Goal: Contribute content: Add original content to the website for others to see

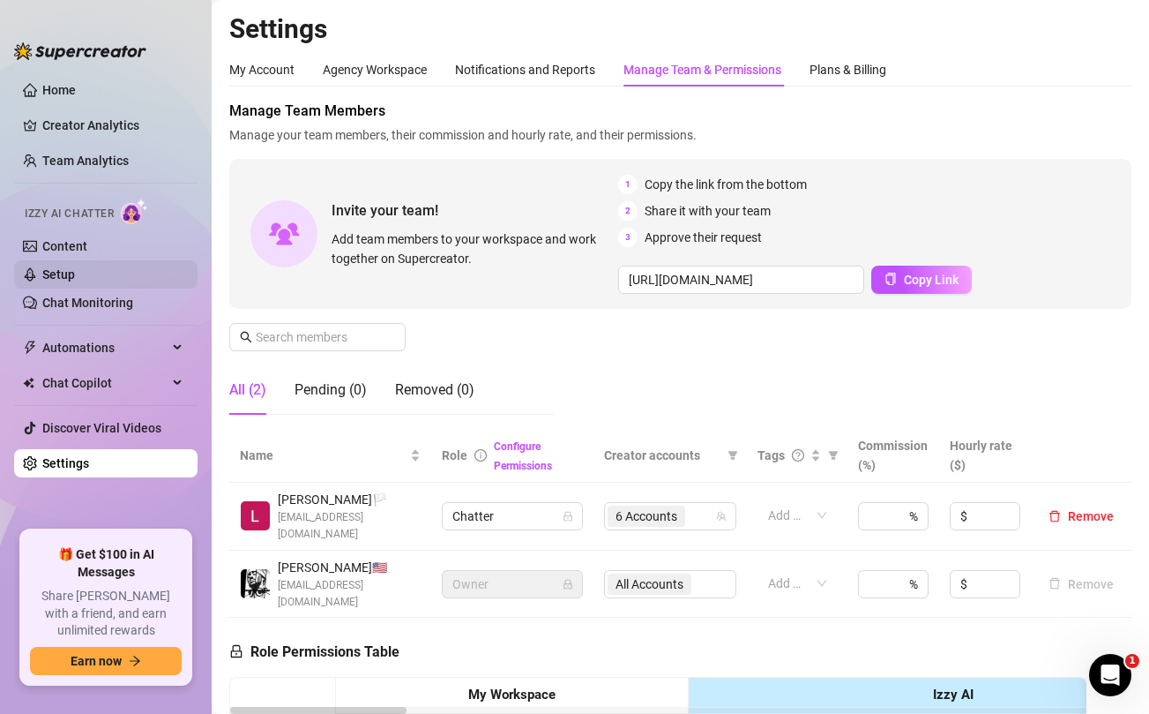
click at [70, 272] on link "Setup" at bounding box center [58, 274] width 33 height 14
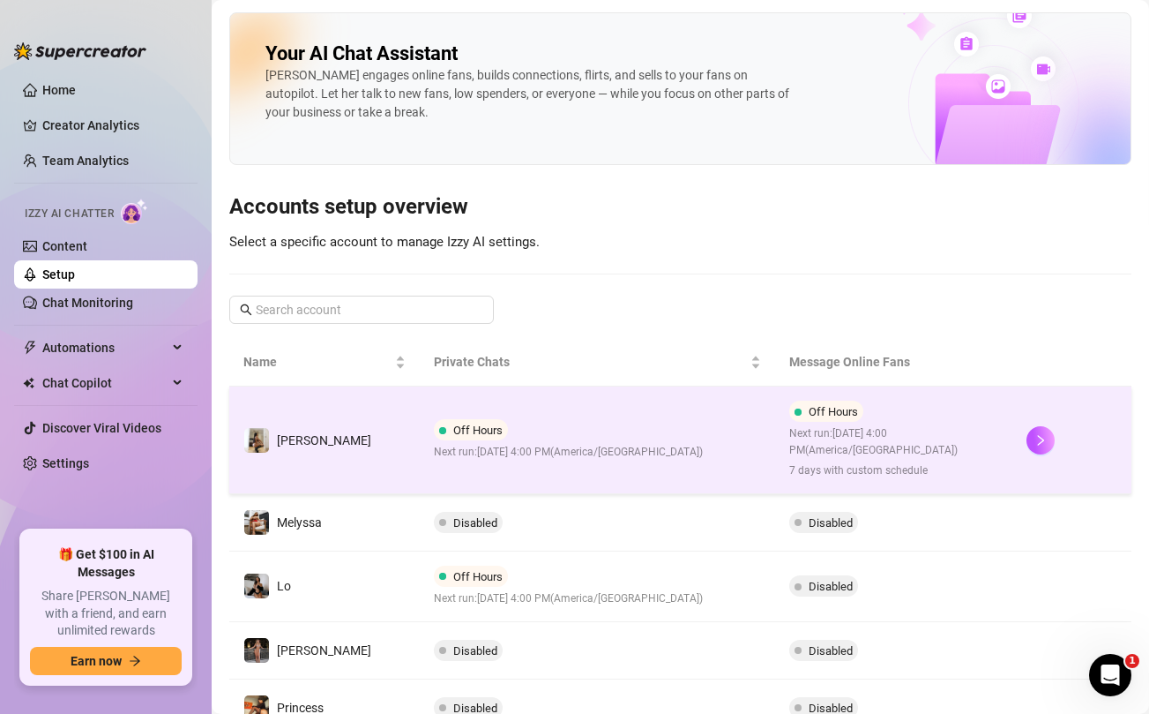
scroll to position [512, 0]
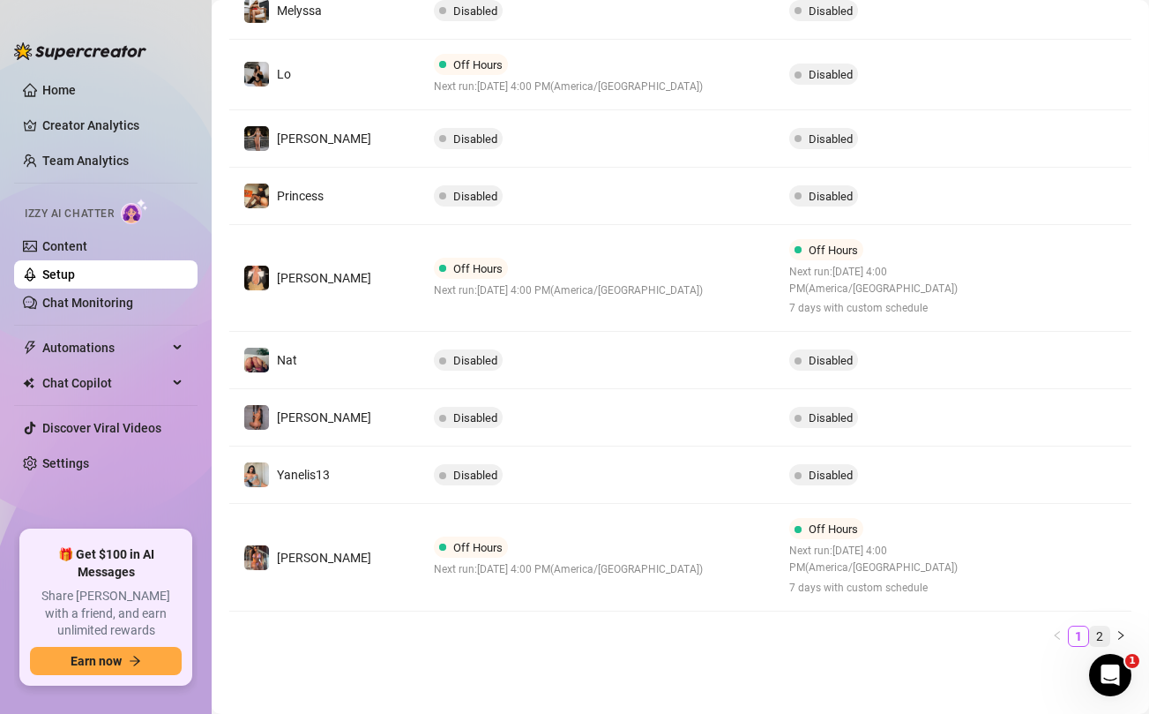
click at [1102, 632] on link "2" at bounding box center [1099, 635] width 19 height 19
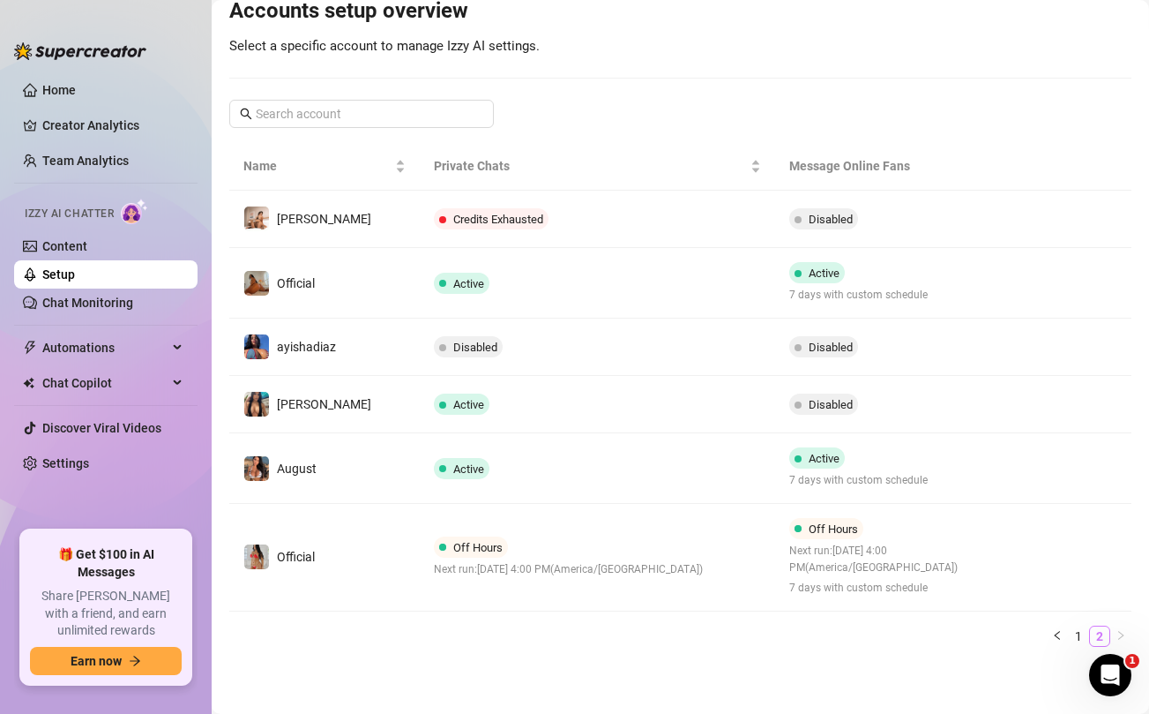
scroll to position [195, 0]
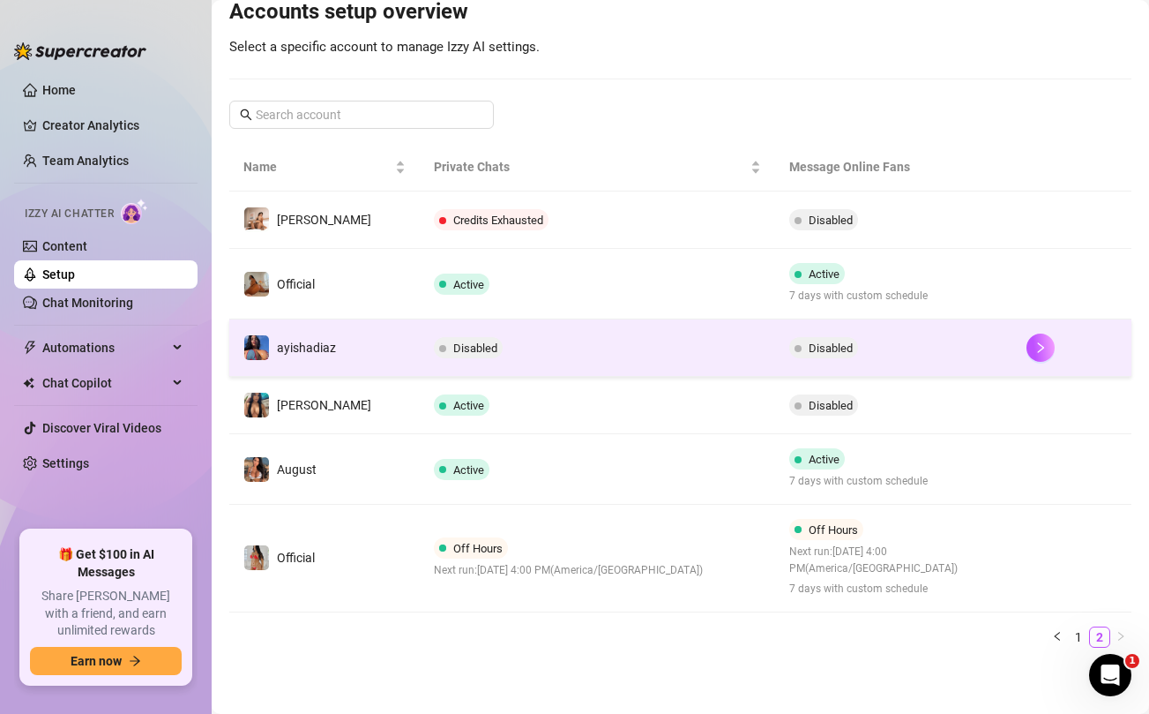
click at [566, 351] on td "Disabled" at bounding box center [598, 347] width 356 height 57
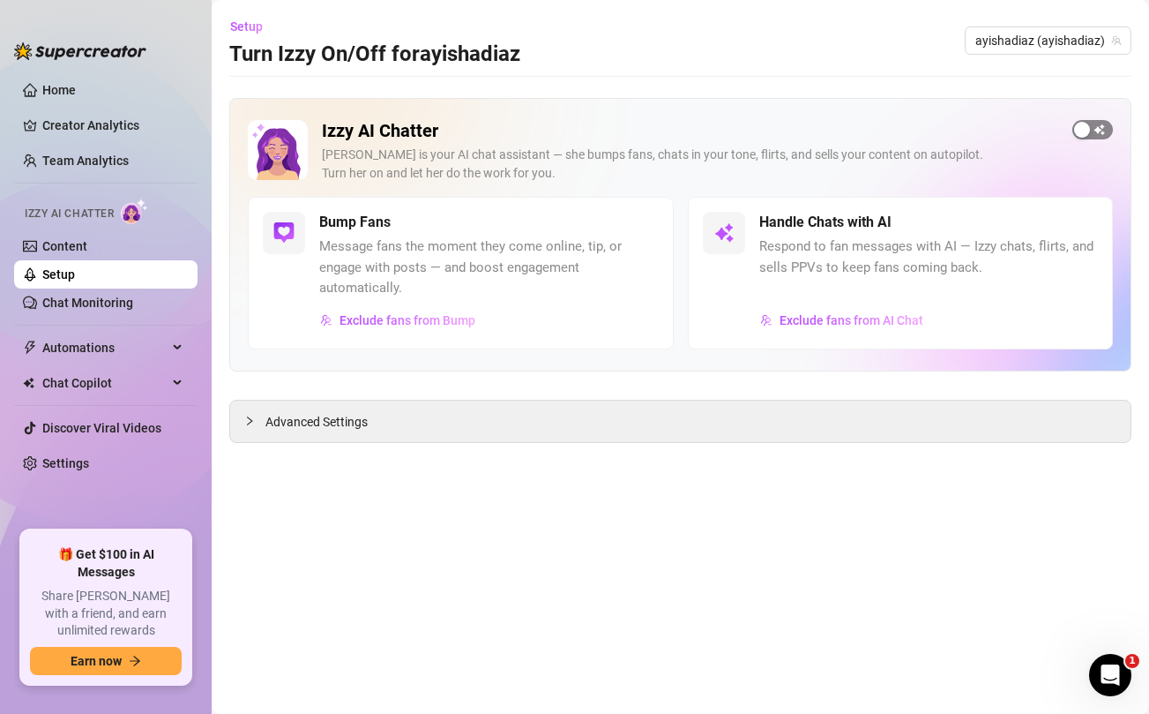
click at [1099, 128] on span "button" at bounding box center [1093, 129] width 41 height 19
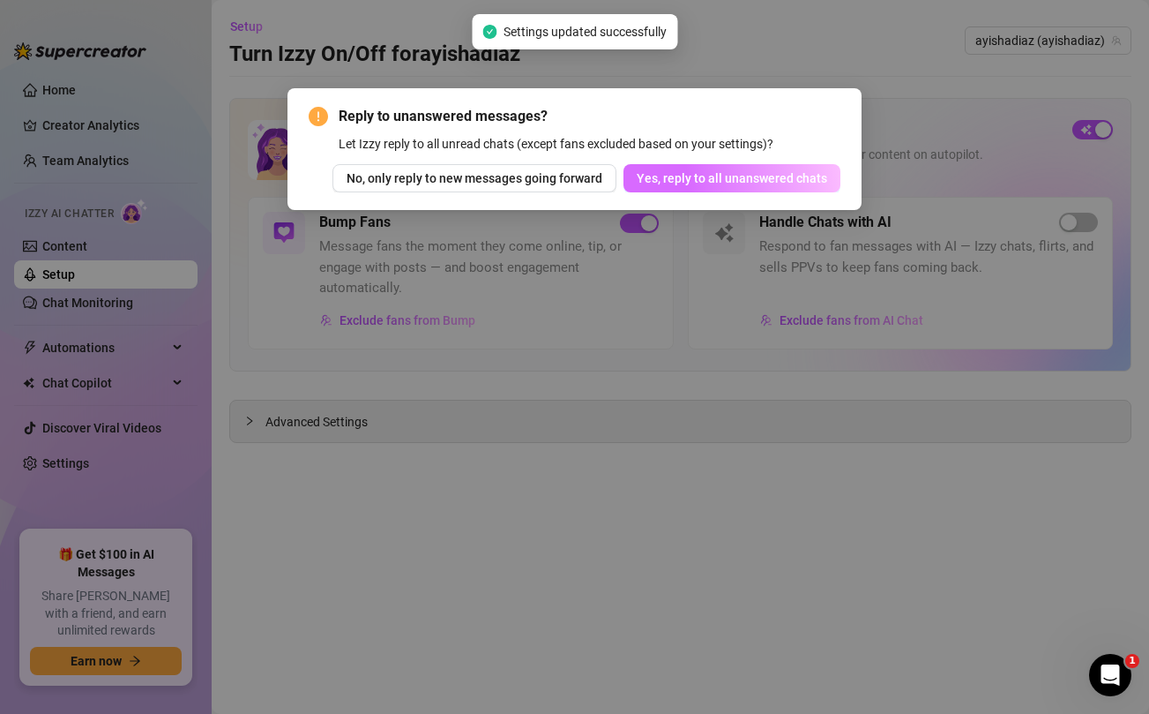
click at [754, 176] on span "Yes, reply to all unanswered chats" at bounding box center [732, 178] width 191 height 14
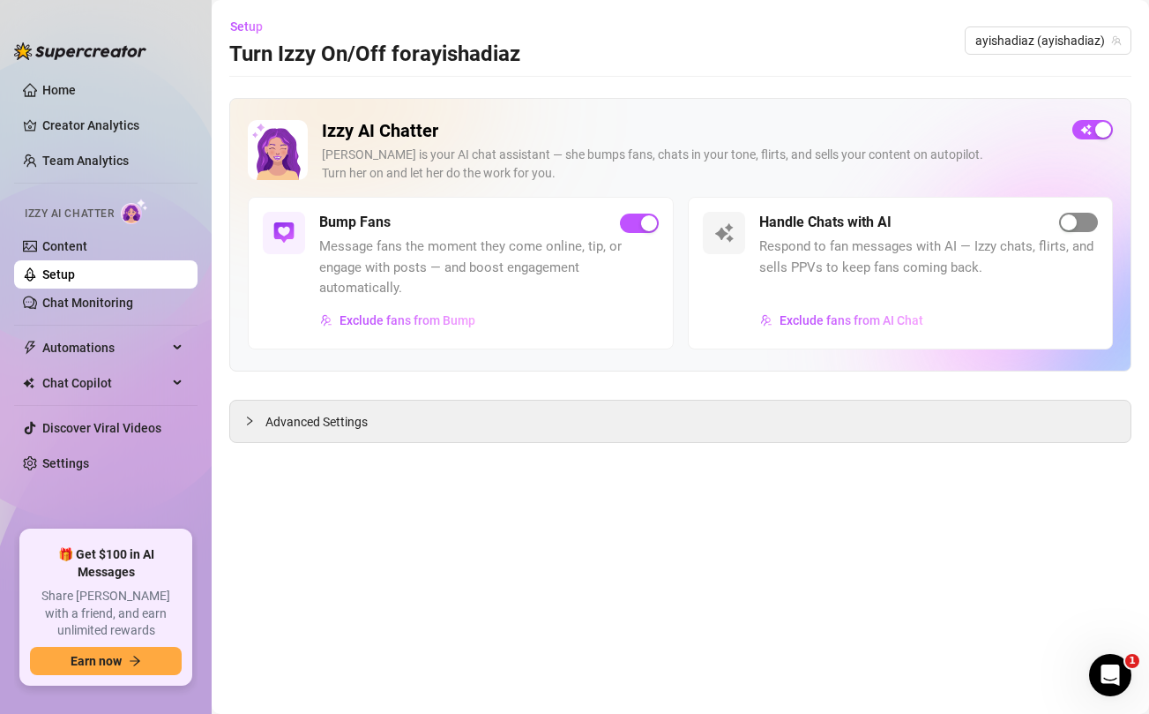
click at [1075, 231] on span "button" at bounding box center [1078, 222] width 39 height 19
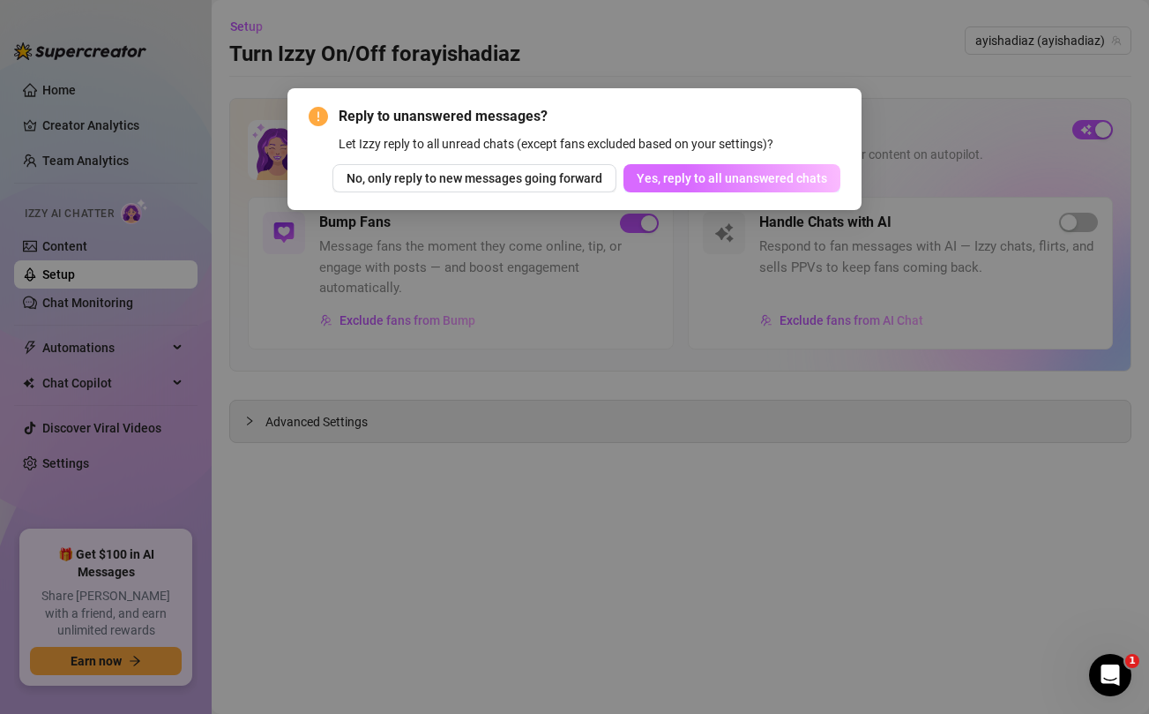
click at [780, 172] on span "Yes, reply to all unanswered chats" at bounding box center [732, 178] width 191 height 14
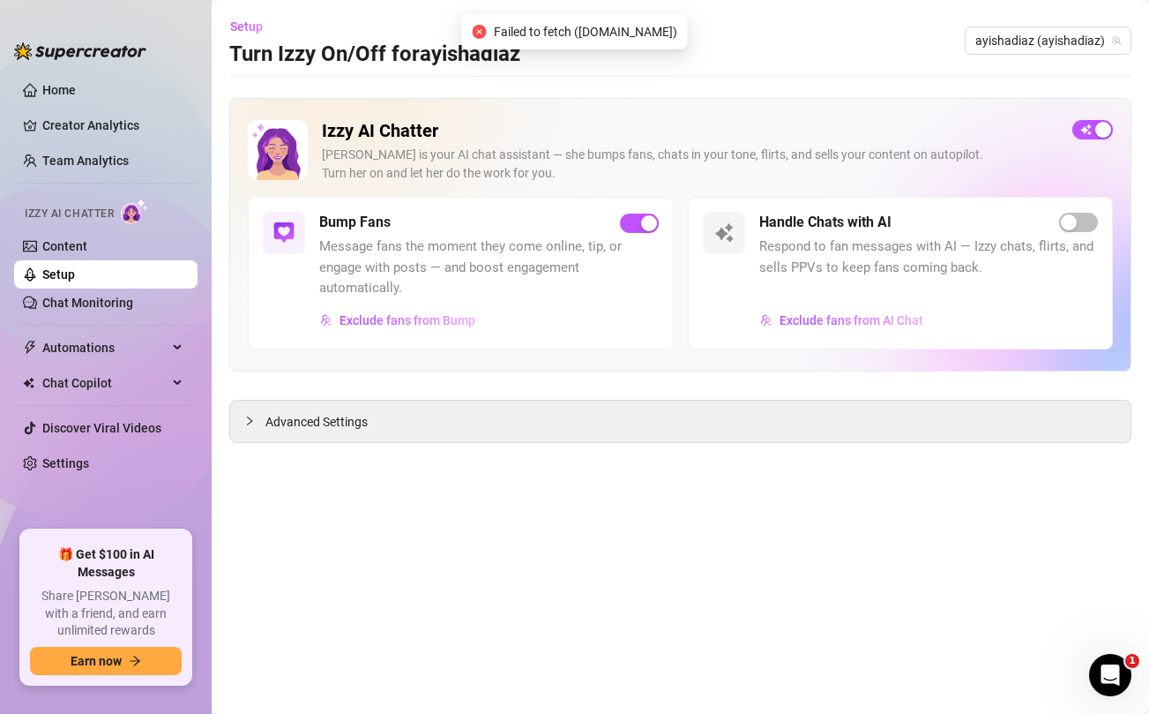
click at [75, 279] on link "Setup" at bounding box center [58, 274] width 33 height 14
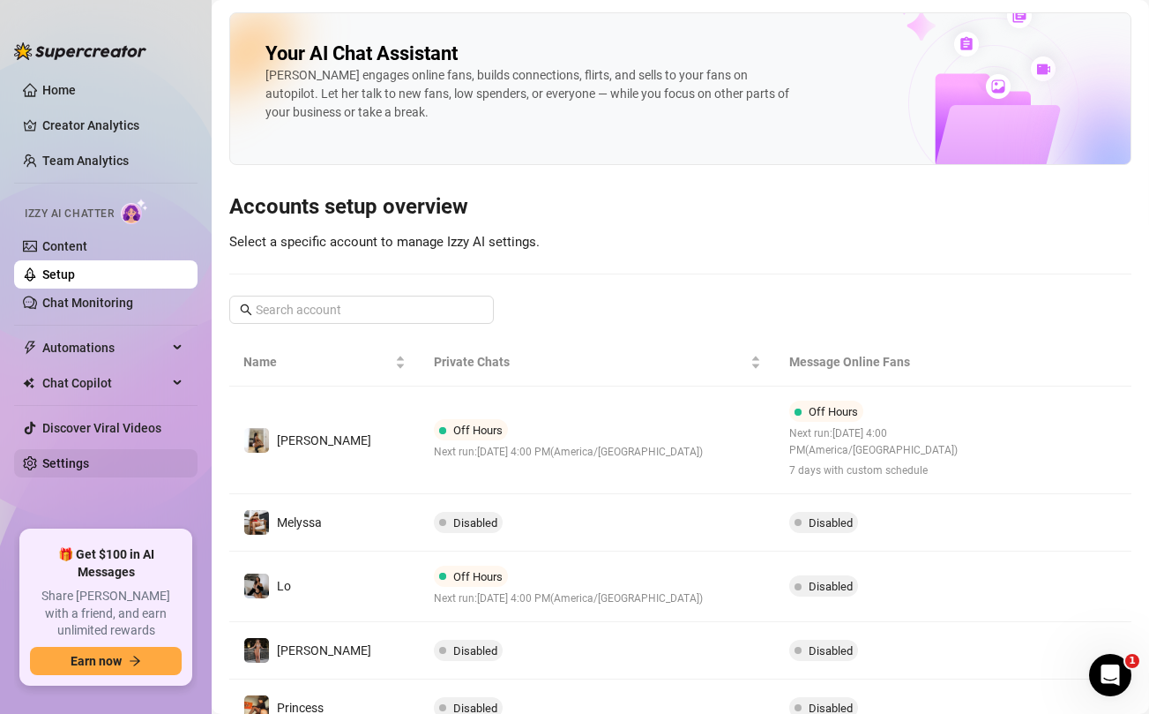
click at [53, 461] on link "Settings" at bounding box center [65, 463] width 47 height 14
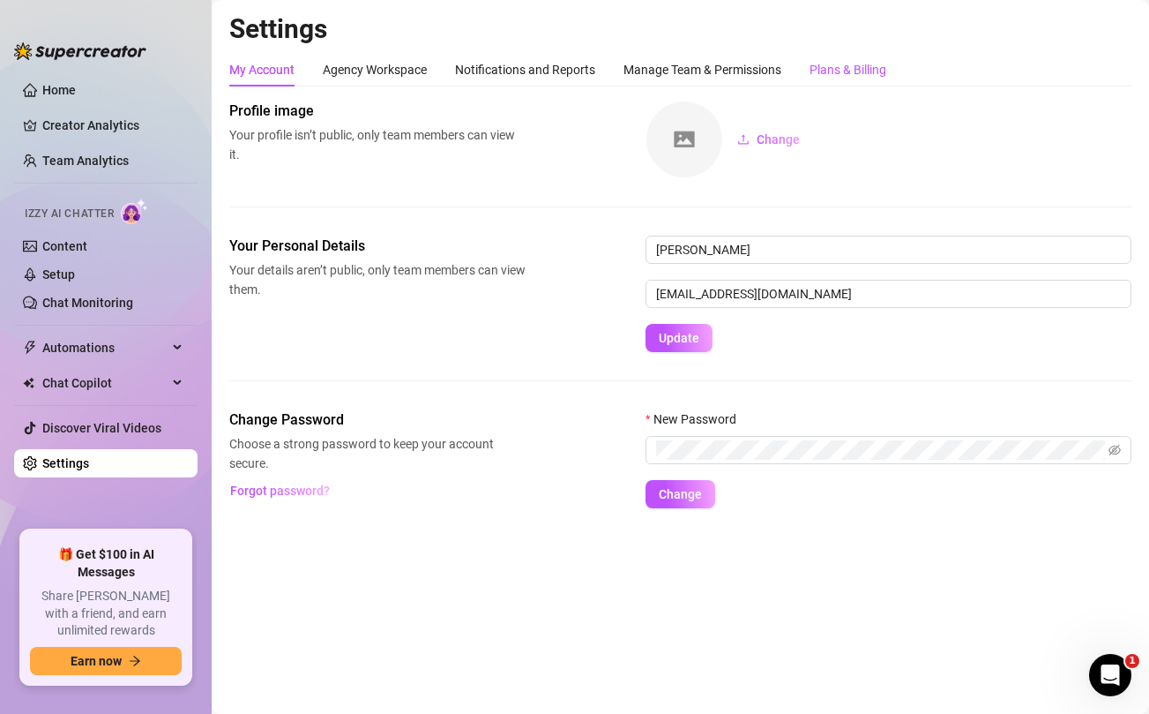
click at [831, 73] on div "Plans & Billing" at bounding box center [848, 69] width 77 height 19
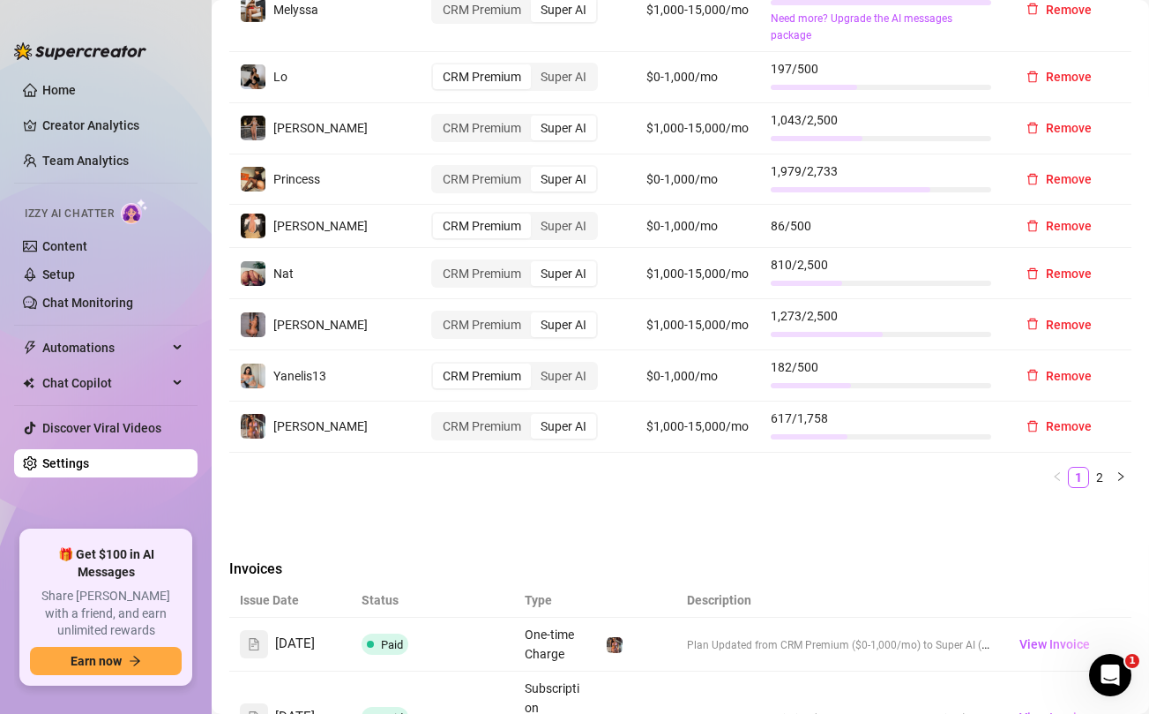
scroll to position [757, 0]
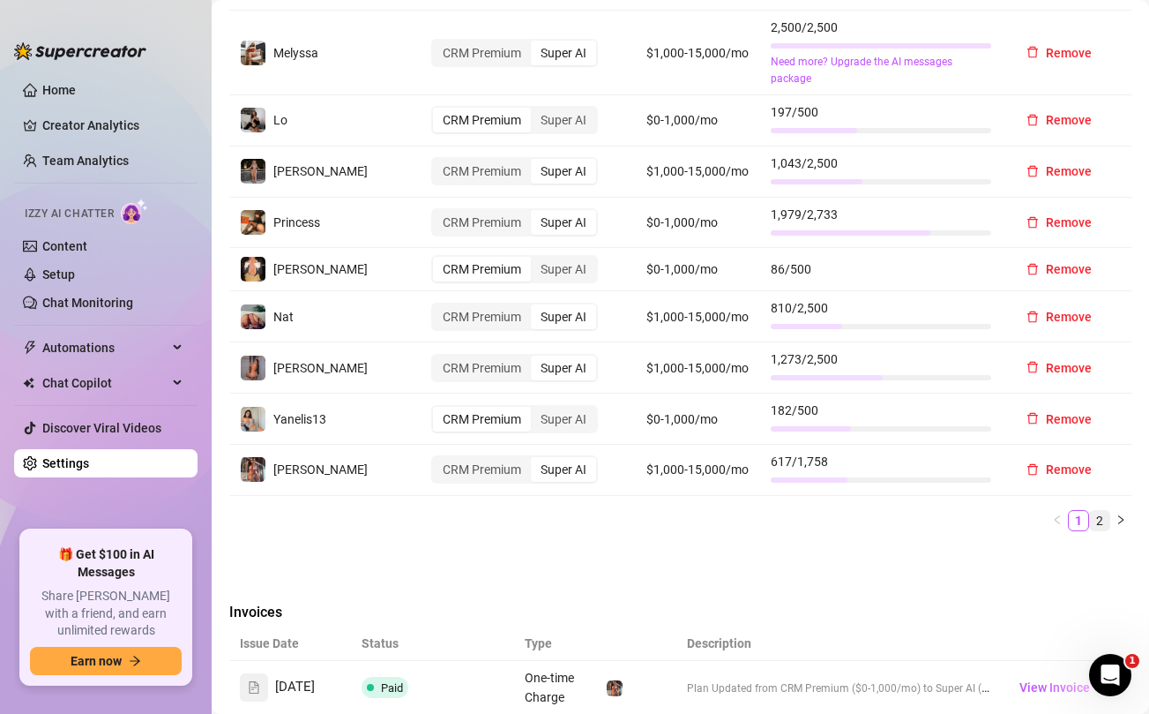
click at [1100, 520] on link "2" at bounding box center [1099, 520] width 19 height 19
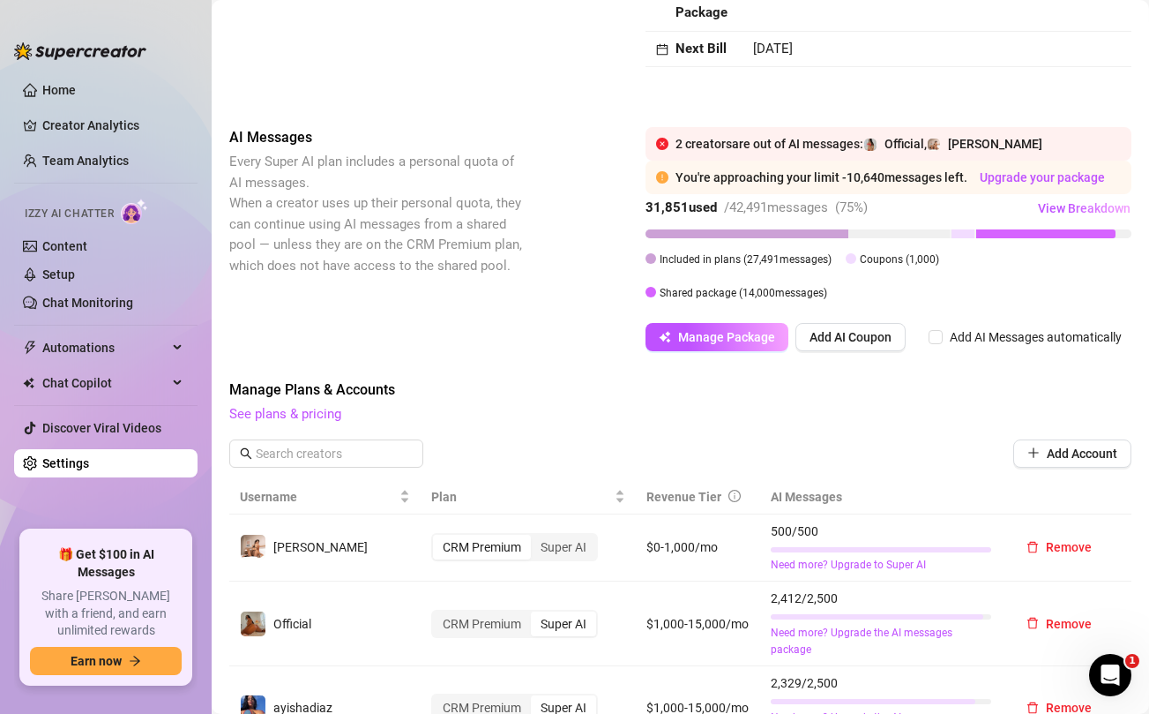
scroll to position [200, 0]
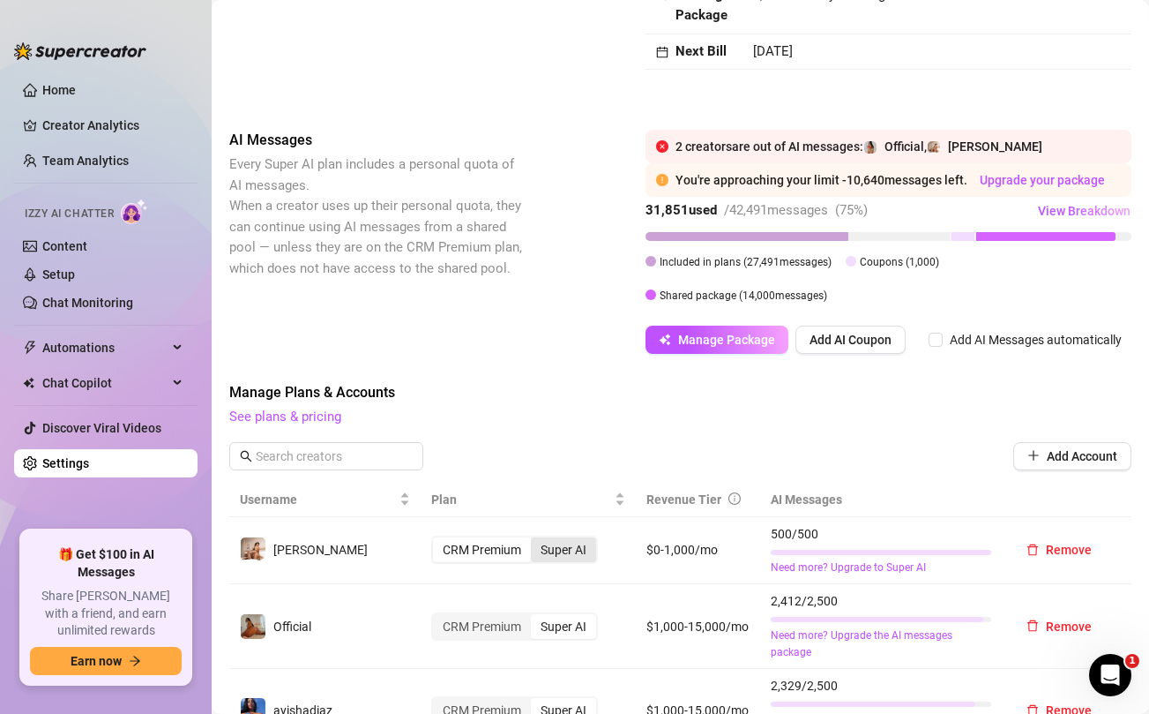
click at [559, 554] on div "Super AI" at bounding box center [563, 549] width 65 height 25
click at [535, 540] on input "Super AI" at bounding box center [535, 540] width 0 height 0
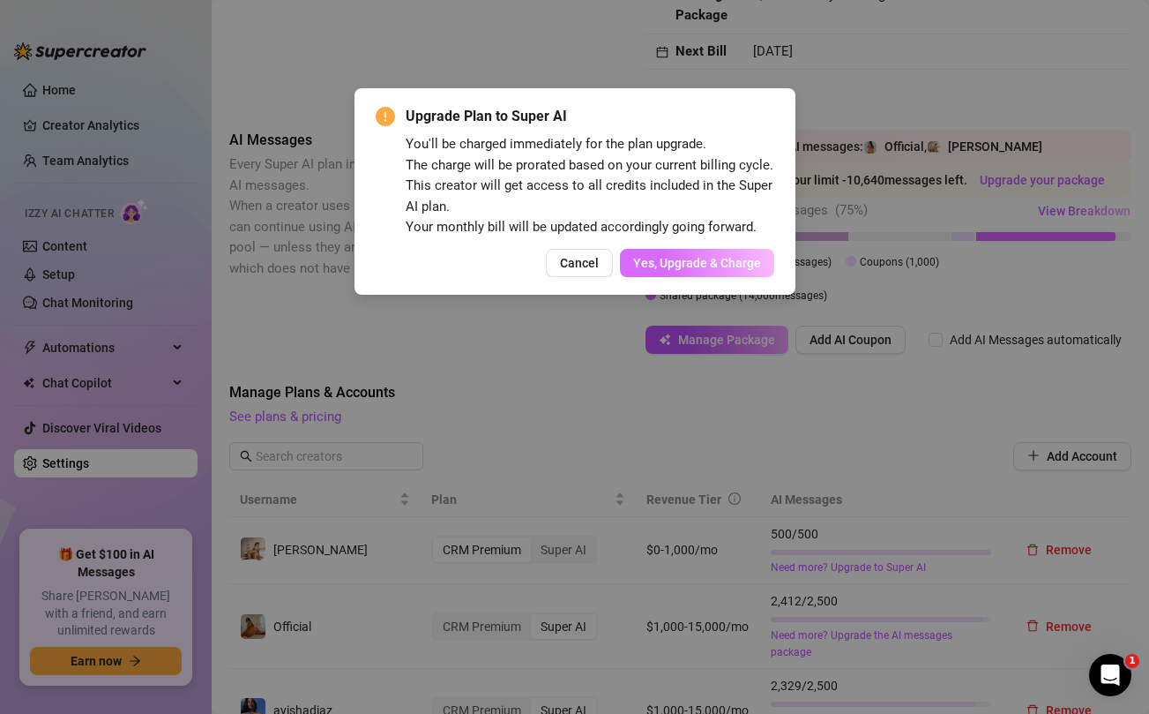
click at [716, 262] on span "Yes, Upgrade & Charge" at bounding box center [697, 263] width 128 height 14
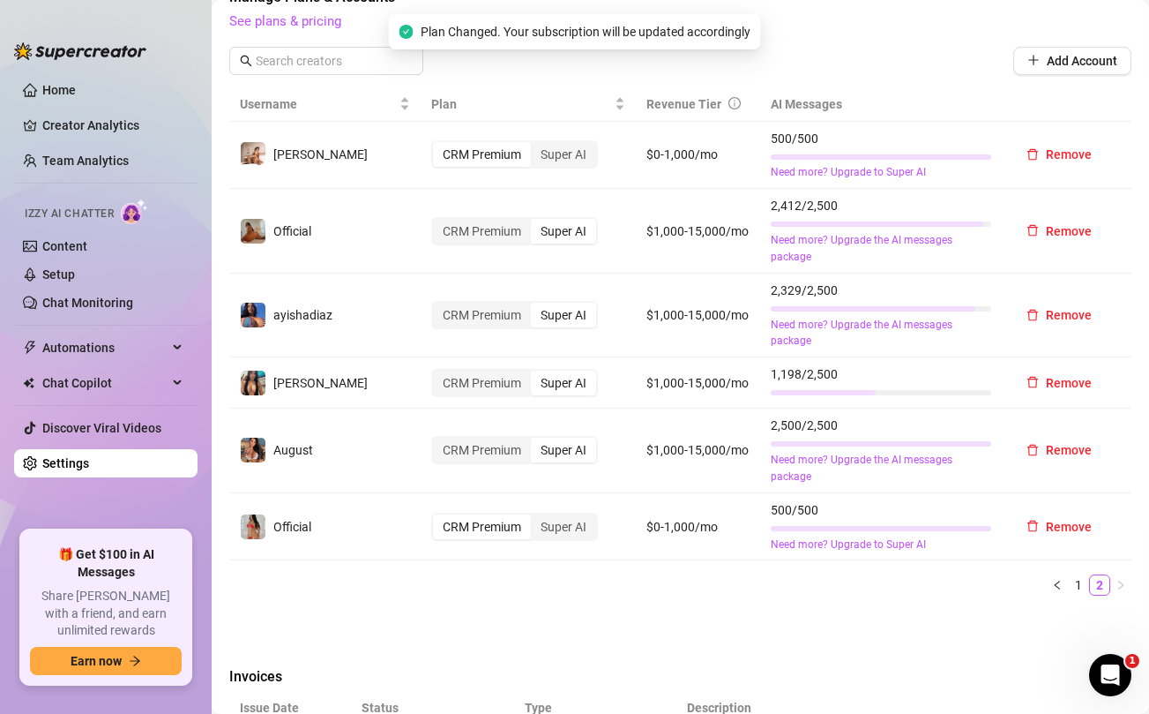
scroll to position [602, 0]
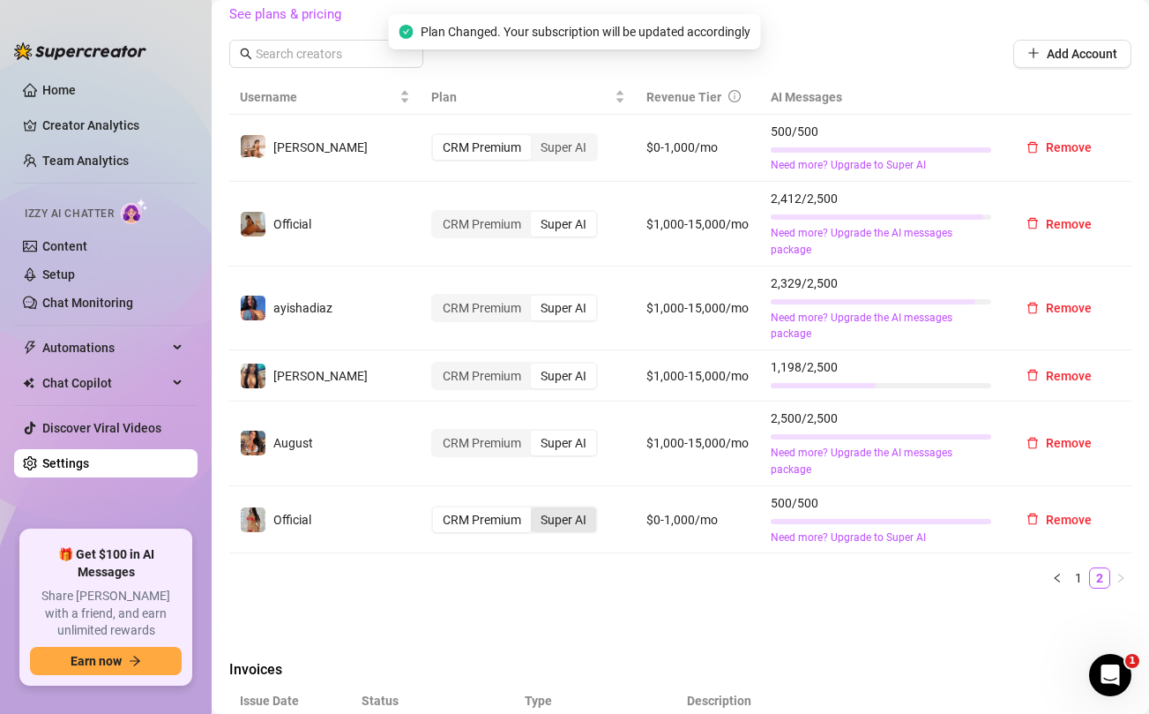
click at [575, 519] on div "Super AI" at bounding box center [563, 519] width 65 height 25
click at [535, 510] on input "Super AI" at bounding box center [535, 510] width 0 height 0
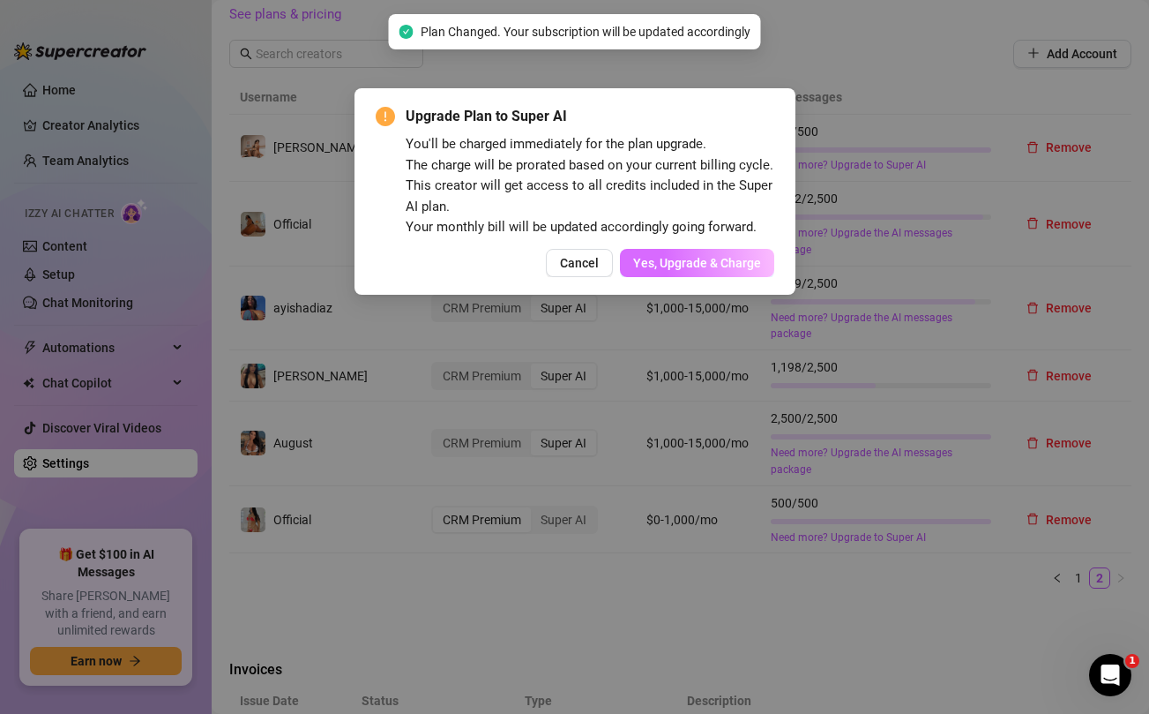
click at [734, 261] on span "Yes, Upgrade & Charge" at bounding box center [697, 263] width 128 height 14
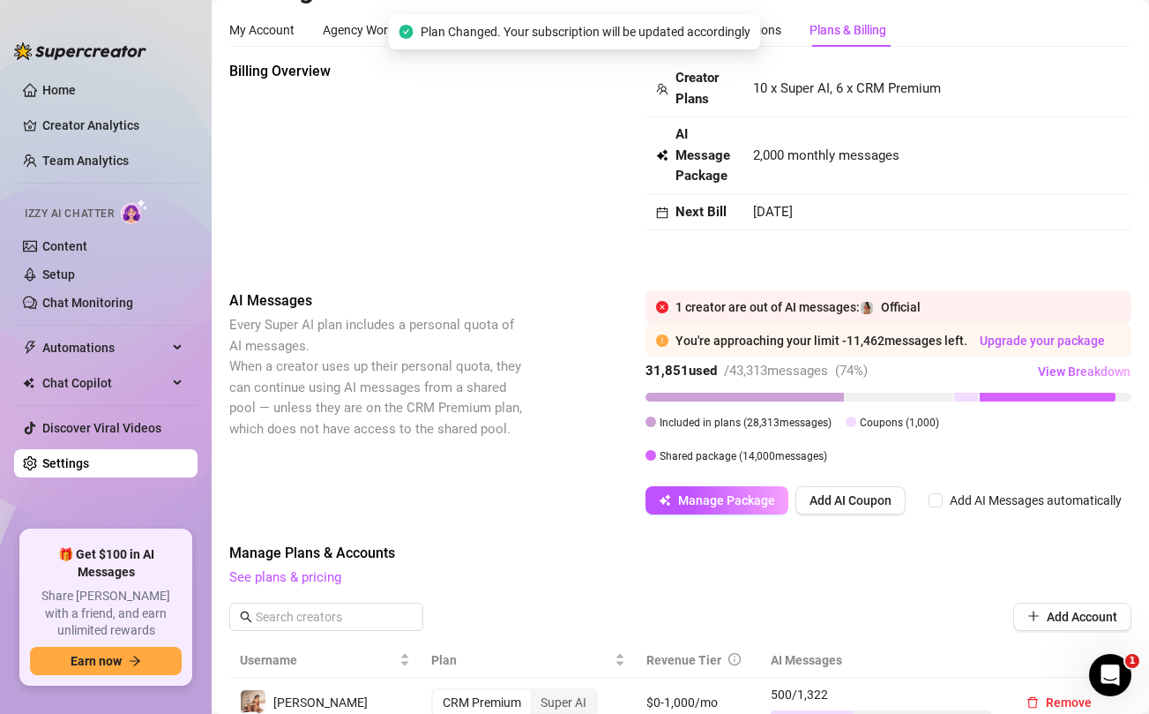
scroll to position [0, 0]
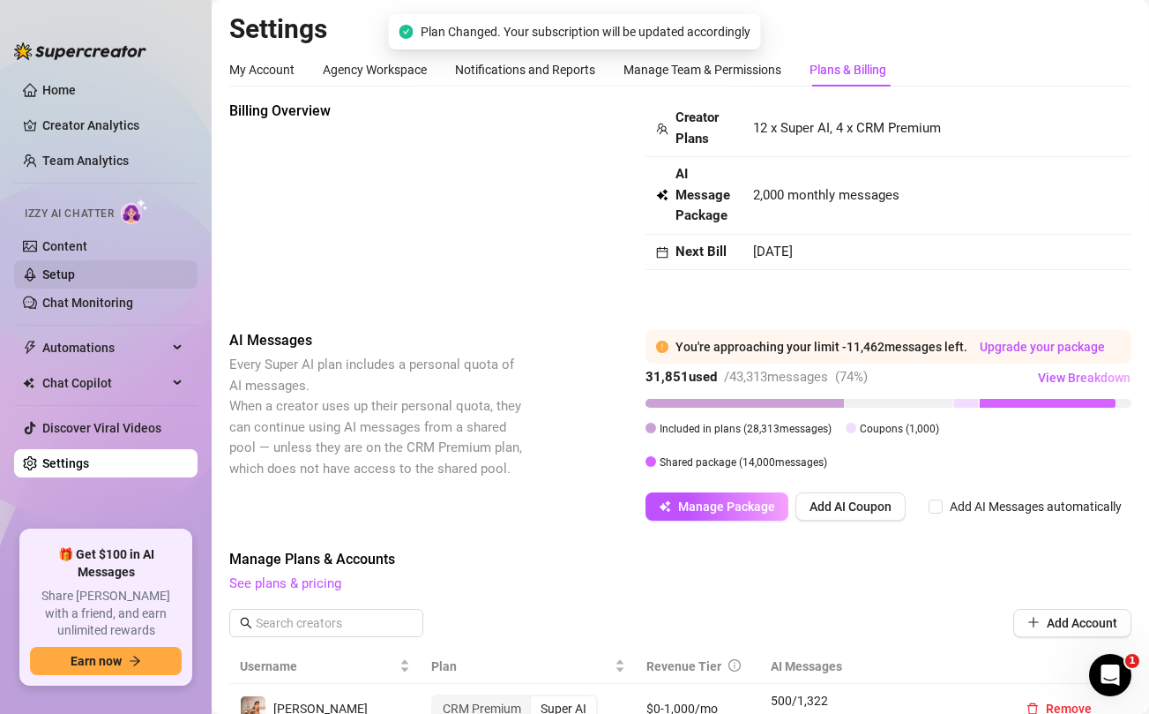
click at [75, 281] on link "Setup" at bounding box center [58, 274] width 33 height 14
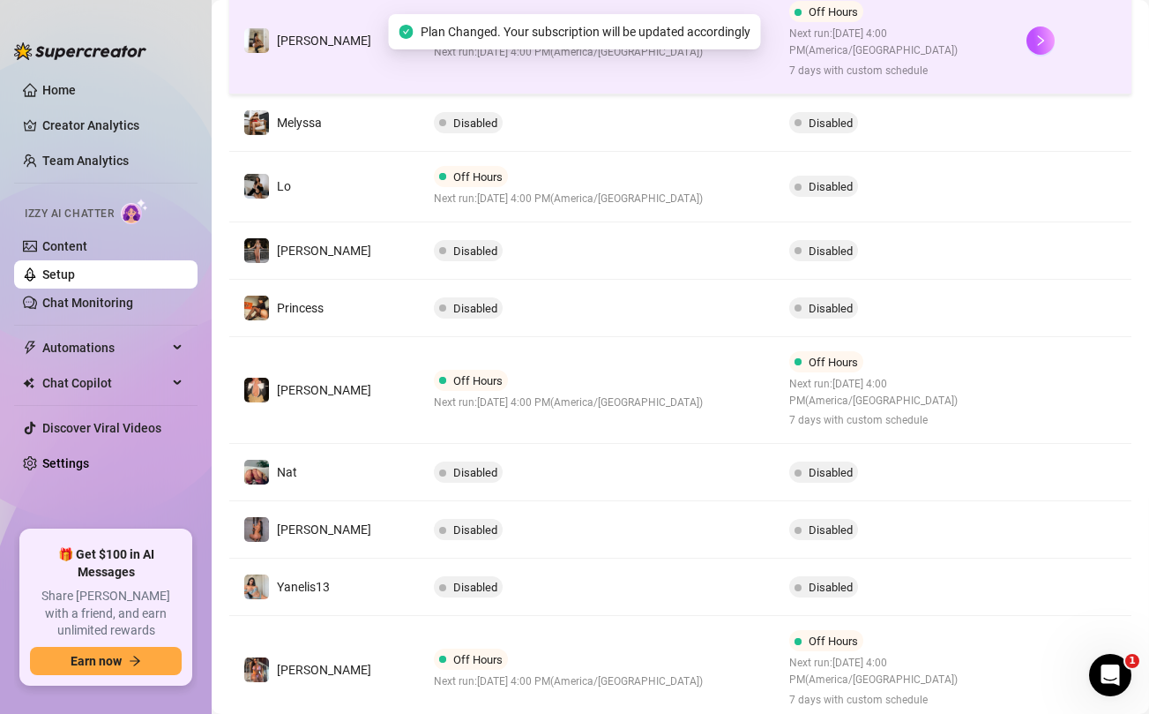
scroll to position [512, 0]
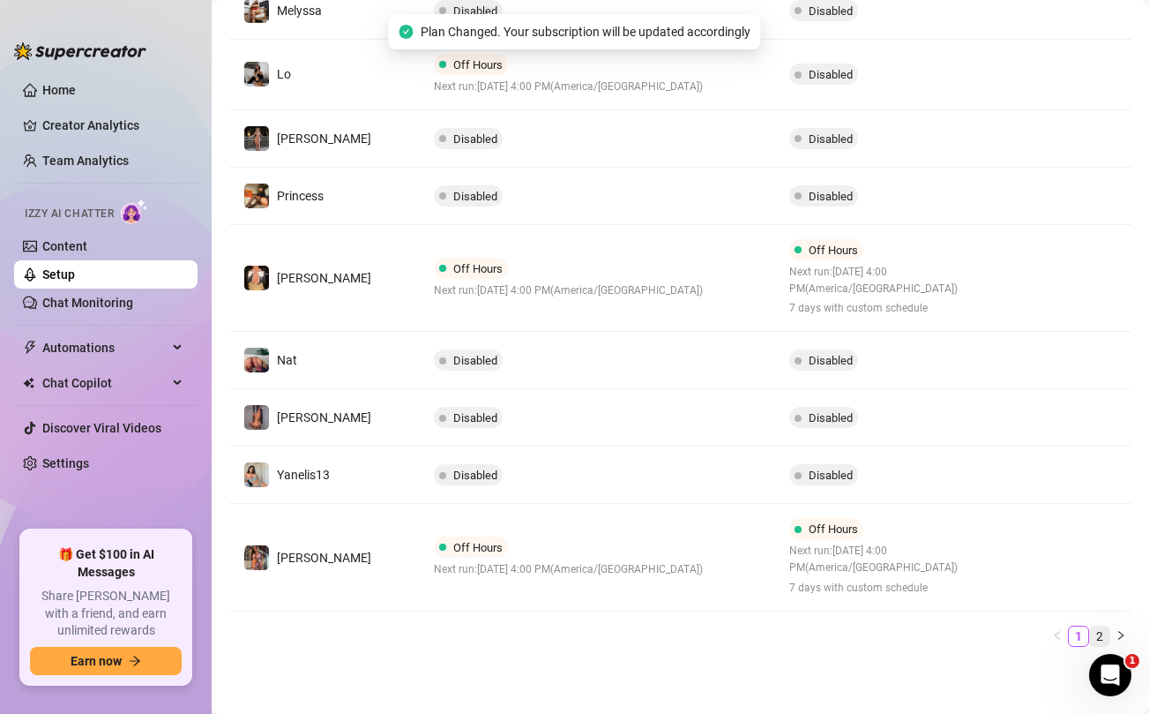
click at [1098, 631] on link "2" at bounding box center [1099, 635] width 19 height 19
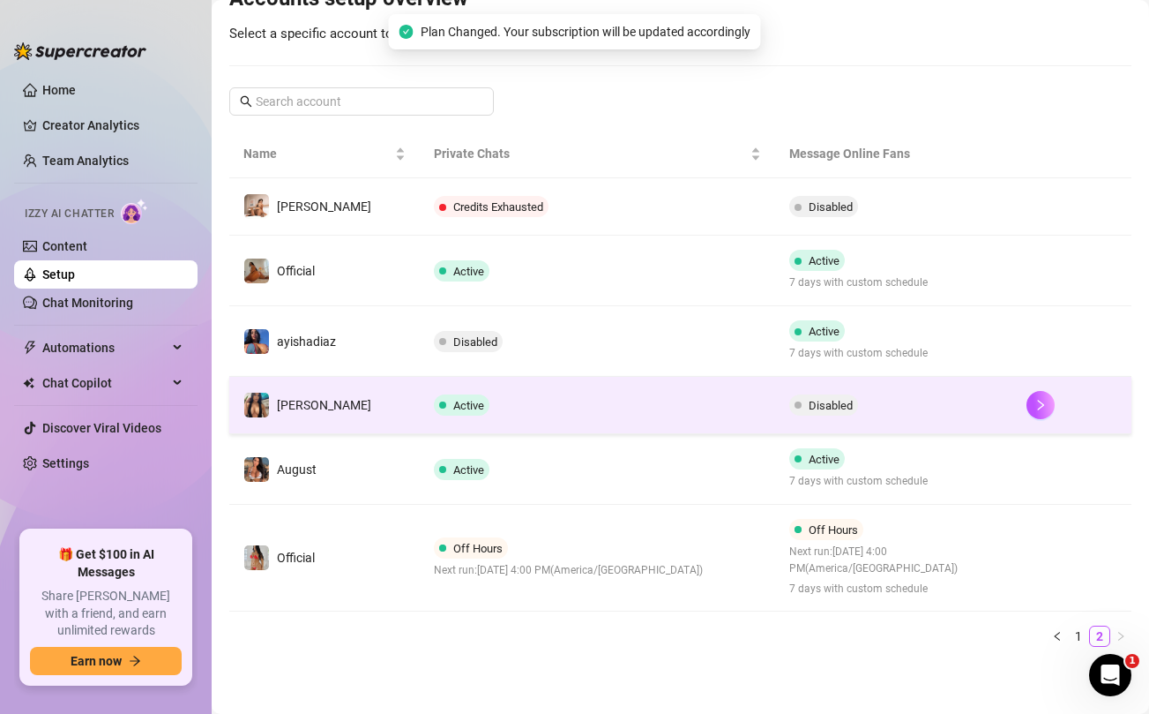
click at [659, 416] on td "Active" at bounding box center [598, 405] width 356 height 57
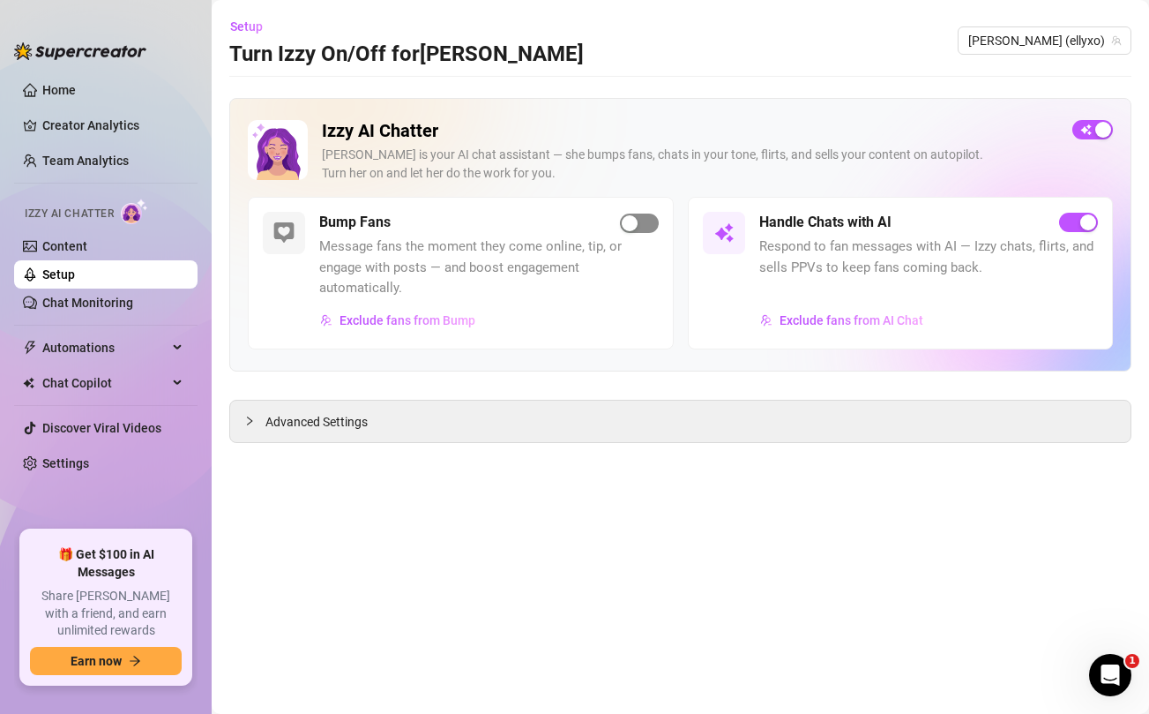
click at [637, 228] on span "button" at bounding box center [639, 222] width 39 height 19
click at [1104, 30] on span "[PERSON_NAME] (ellyxo)" at bounding box center [1045, 40] width 153 height 26
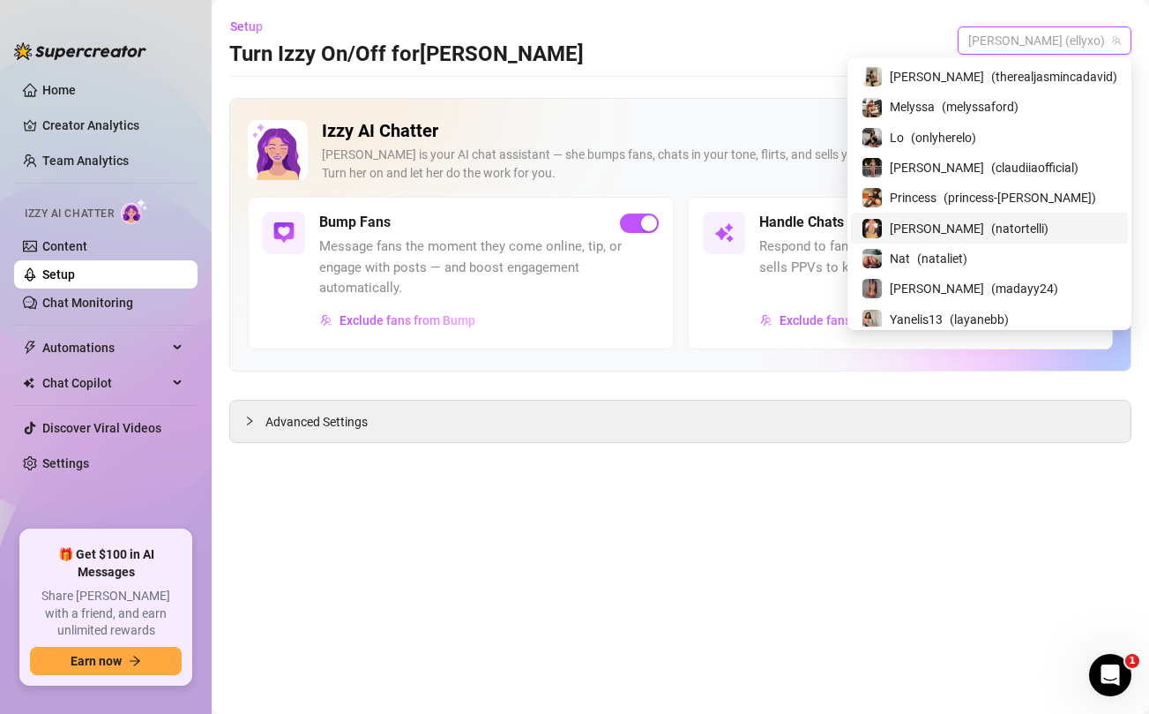
scroll to position [215, 0]
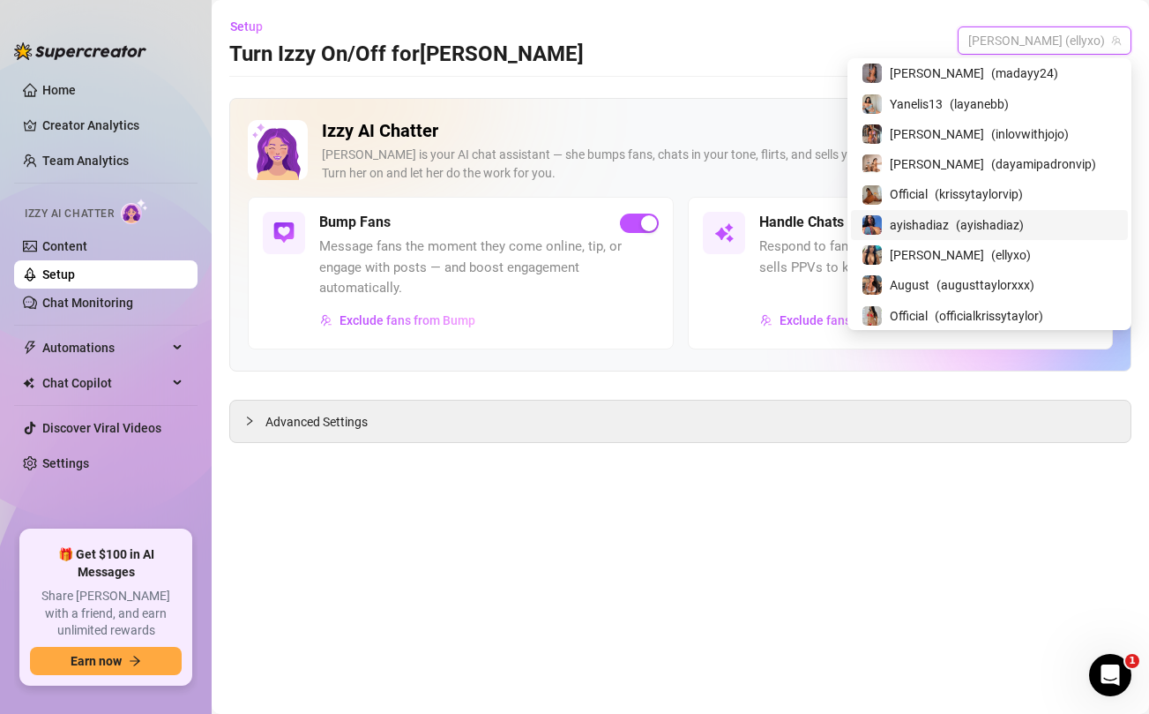
click at [949, 220] on span "ayishadiaz" at bounding box center [919, 224] width 59 height 19
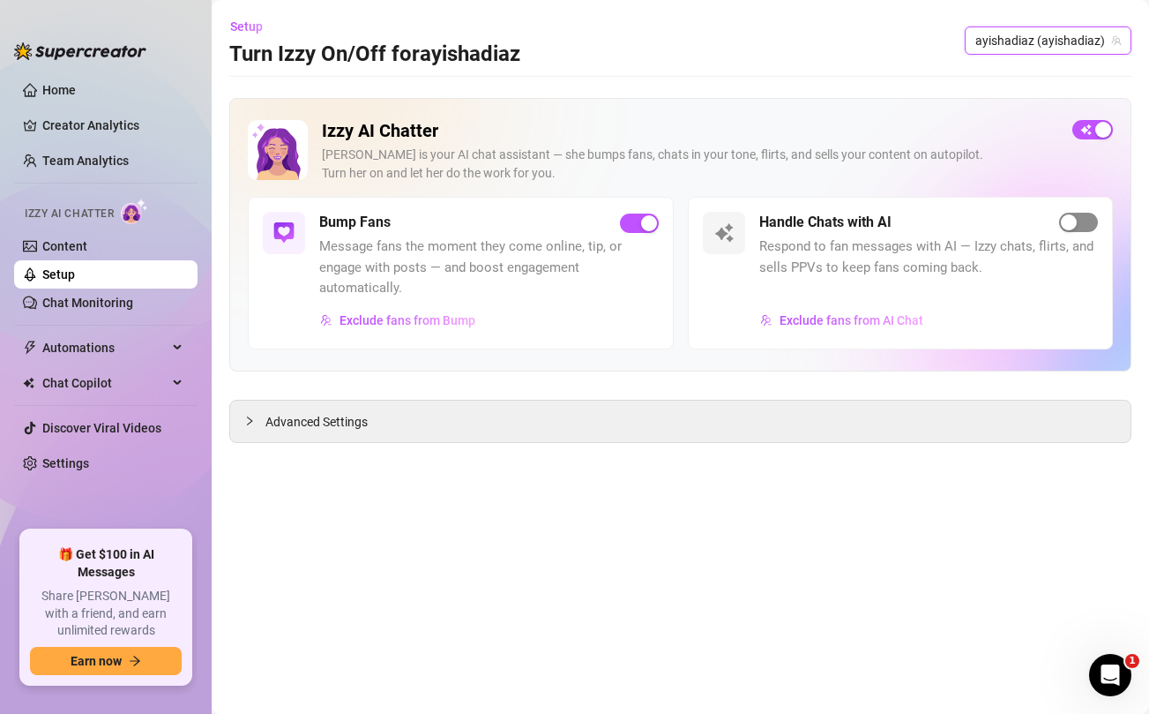
click at [1090, 225] on span "button" at bounding box center [1078, 222] width 39 height 19
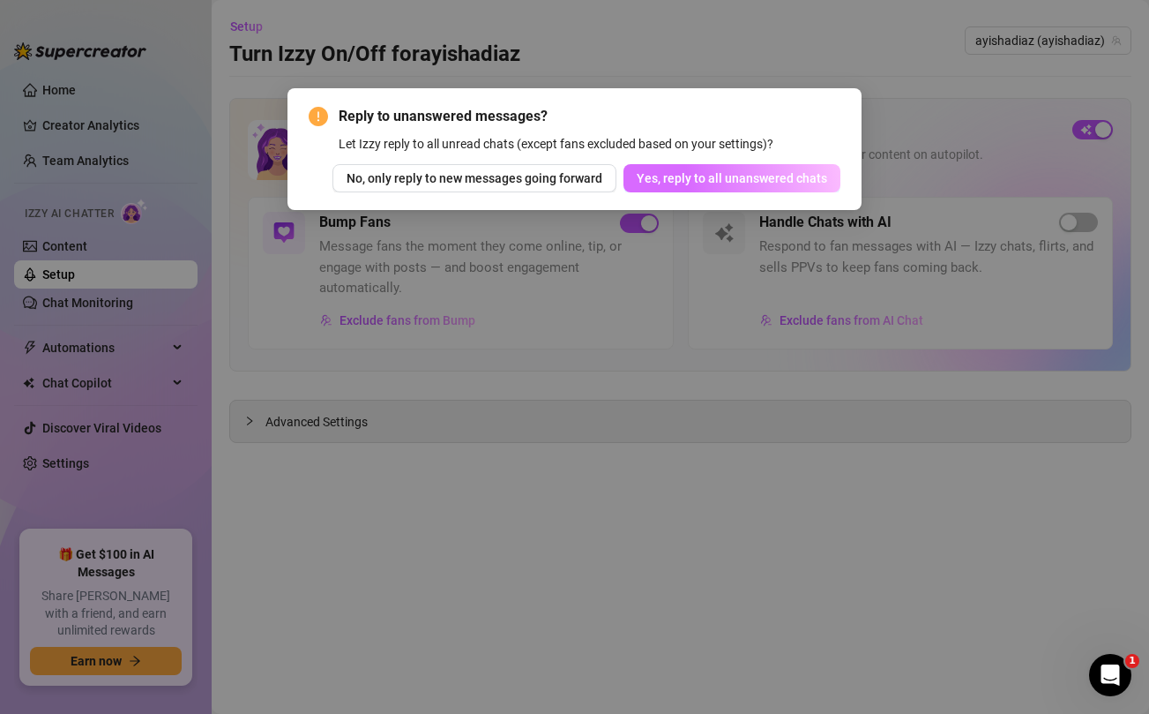
click at [723, 176] on span "Yes, reply to all unanswered chats" at bounding box center [732, 178] width 191 height 14
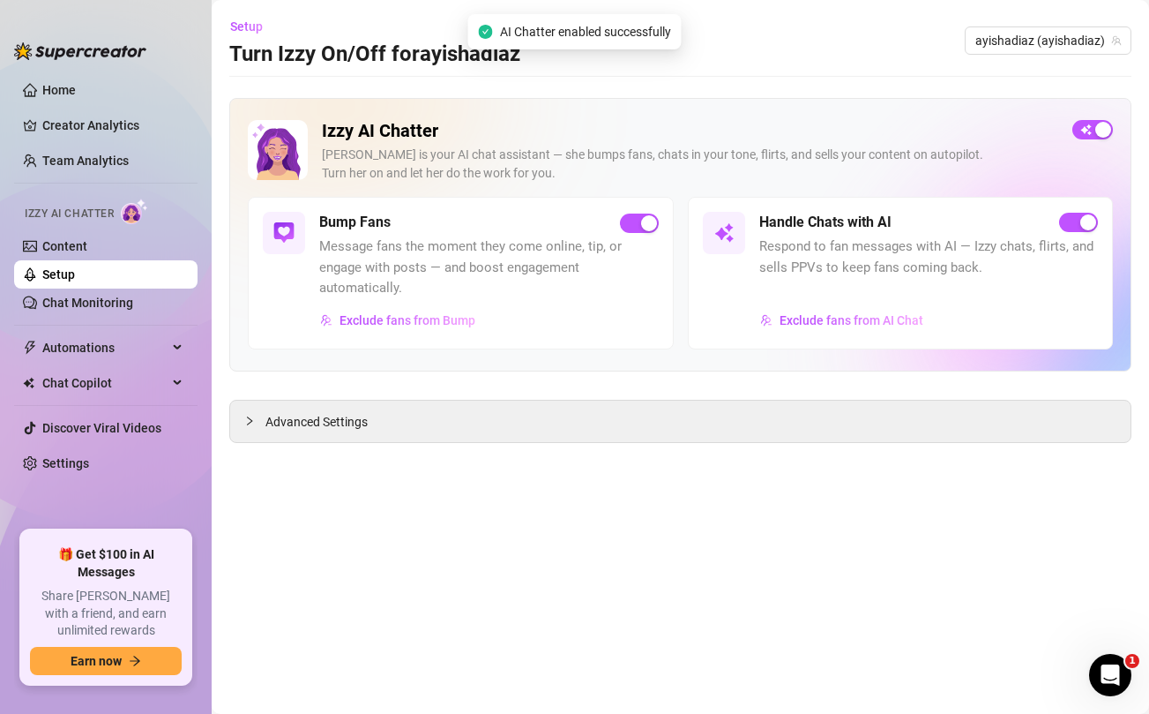
click at [71, 277] on link "Setup" at bounding box center [58, 274] width 33 height 14
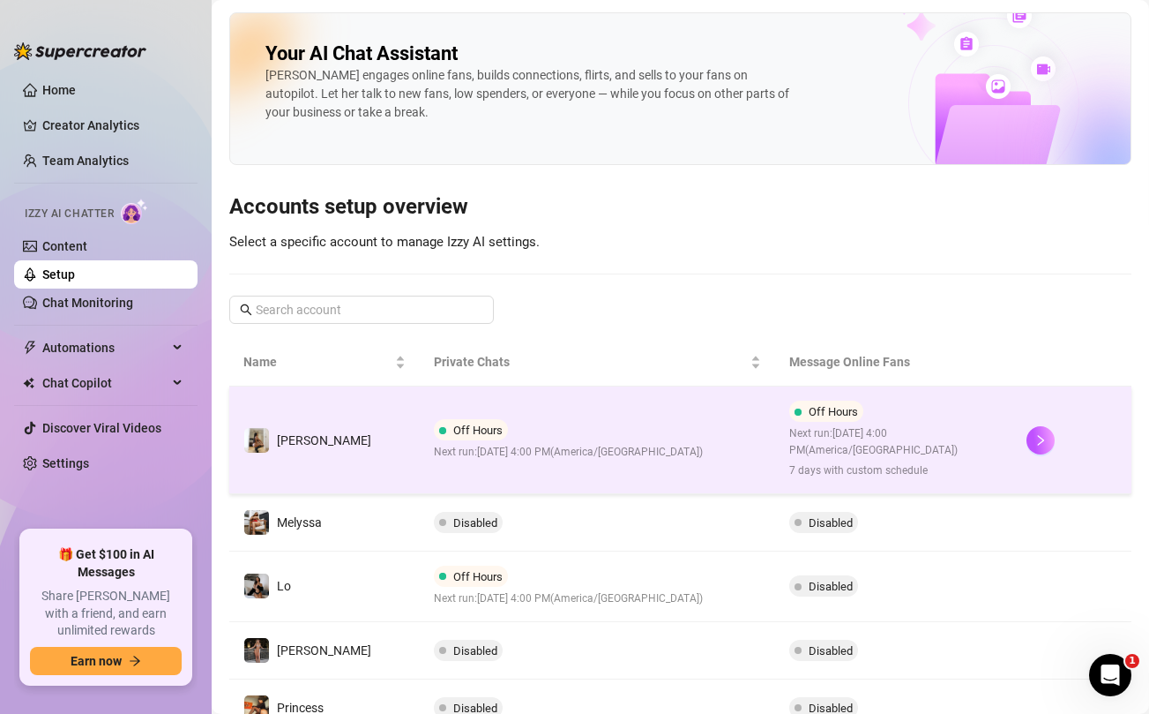
scroll to position [512, 0]
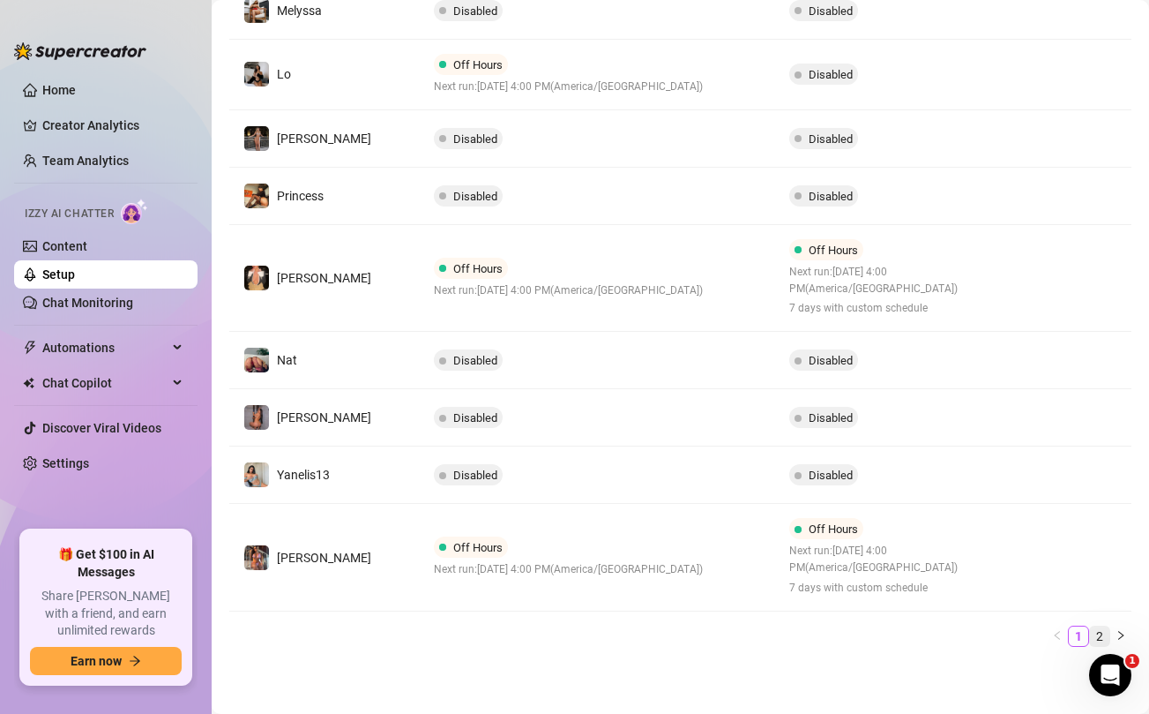
click at [1099, 629] on link "2" at bounding box center [1099, 635] width 19 height 19
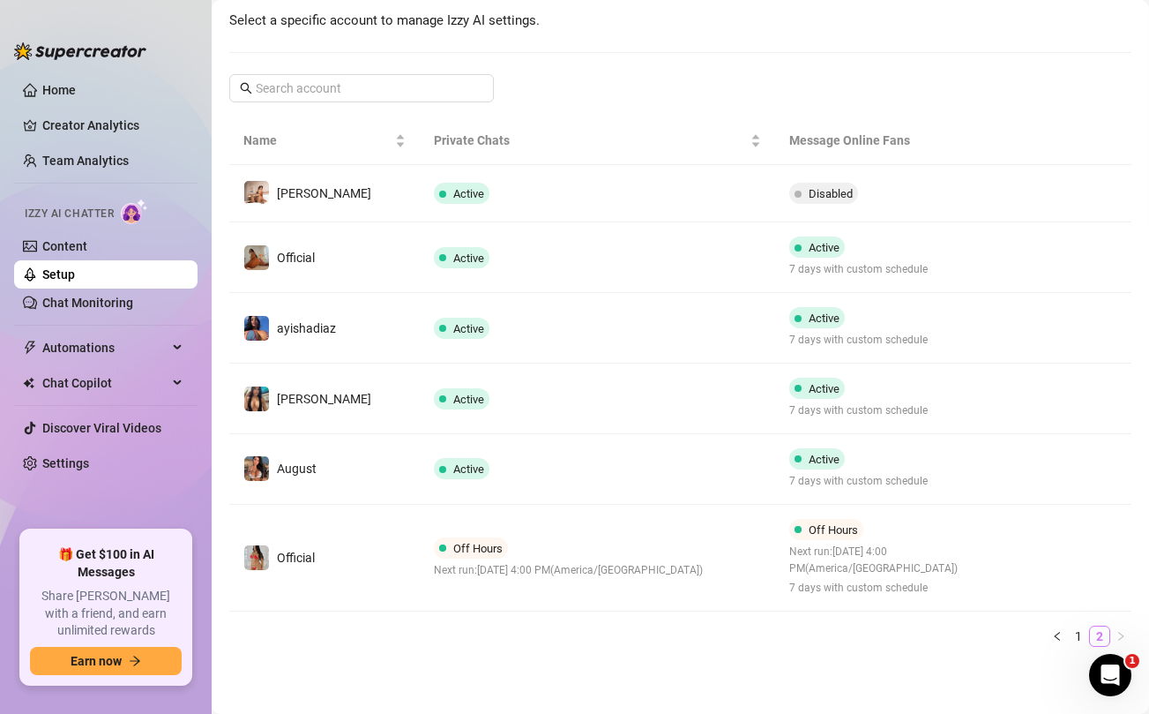
scroll to position [221, 0]
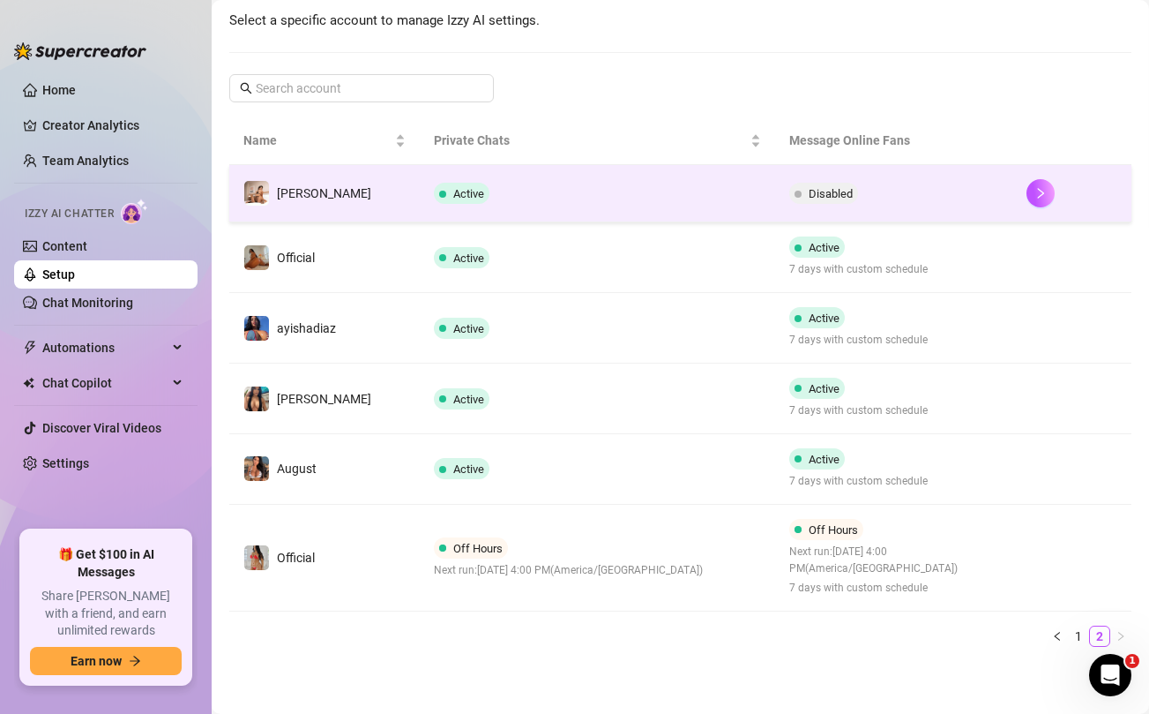
click at [671, 217] on td "Active" at bounding box center [598, 193] width 356 height 57
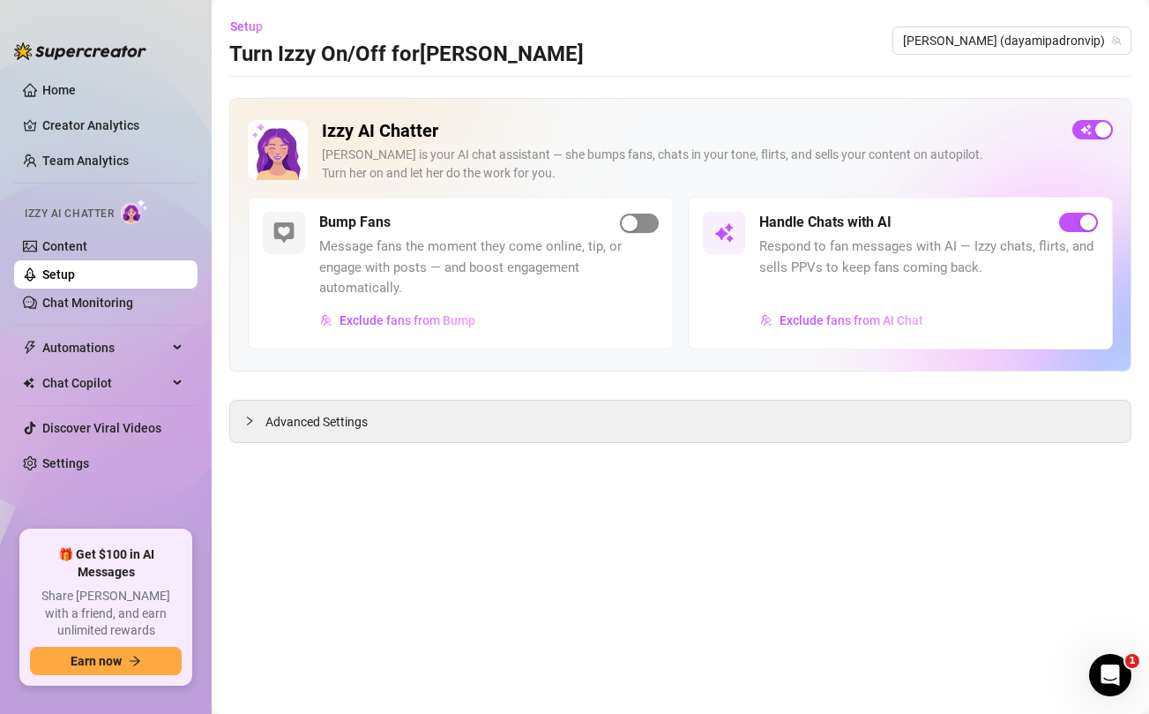
click at [638, 222] on span "button" at bounding box center [639, 222] width 39 height 19
click at [86, 246] on link "Content" at bounding box center [64, 246] width 45 height 14
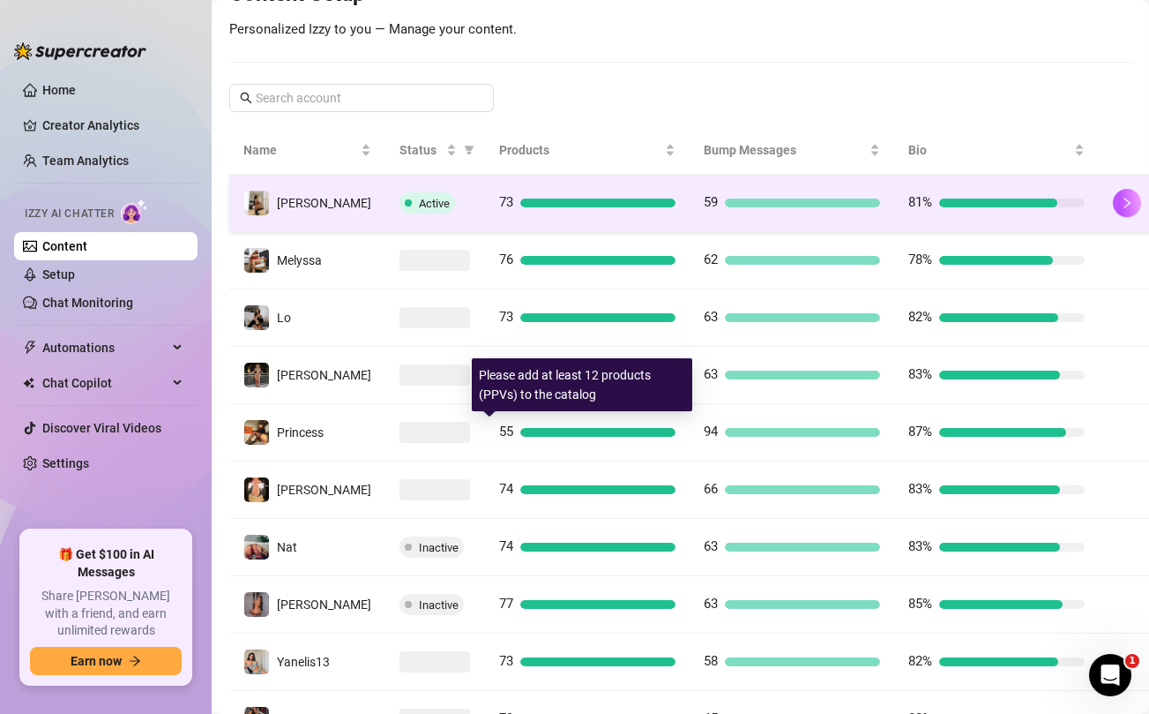
scroll to position [379, 0]
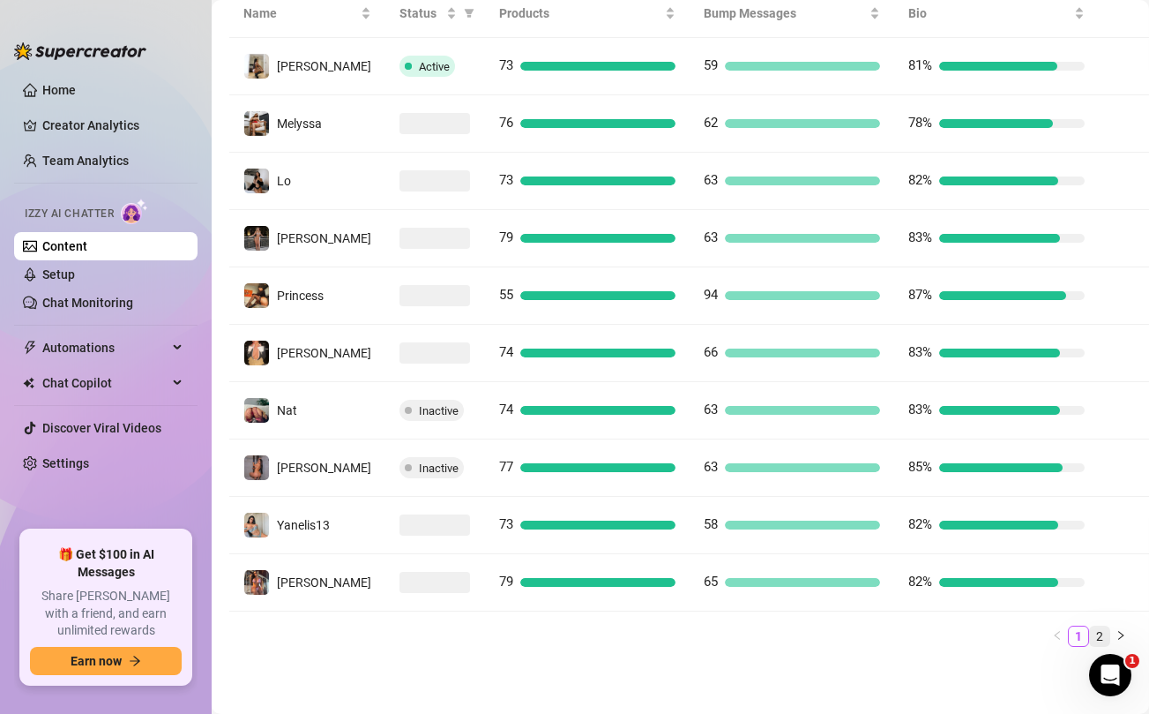
click at [1104, 636] on link "2" at bounding box center [1099, 635] width 19 height 19
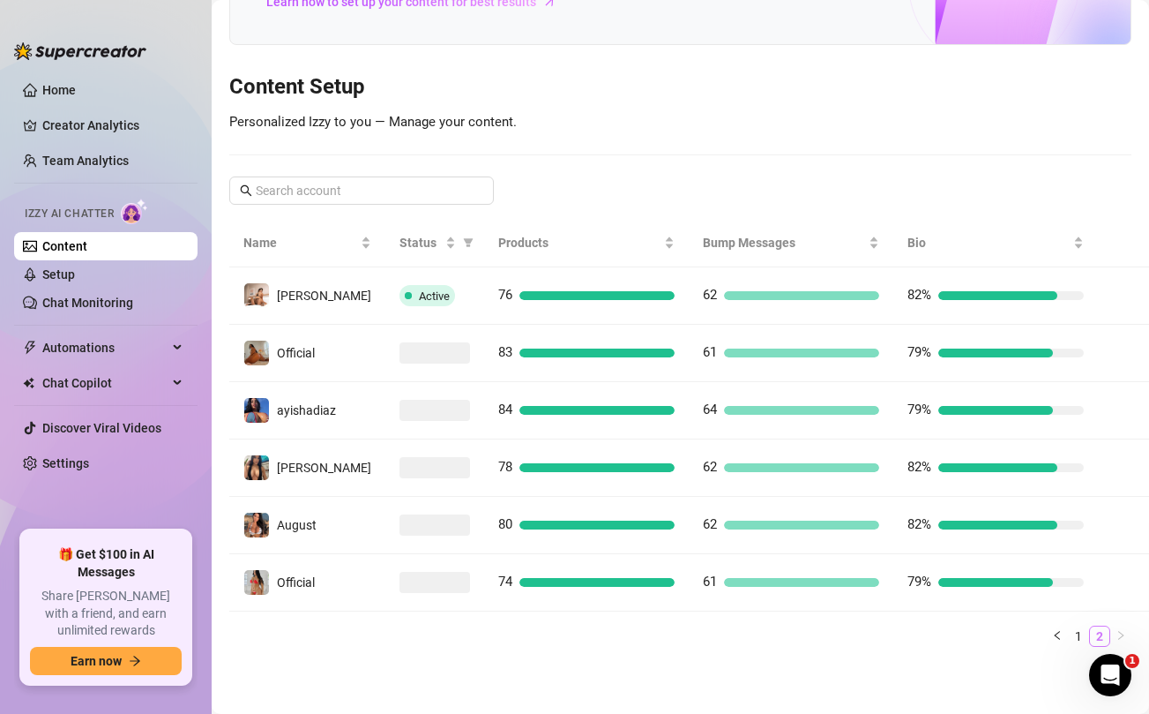
scroll to position [150, 0]
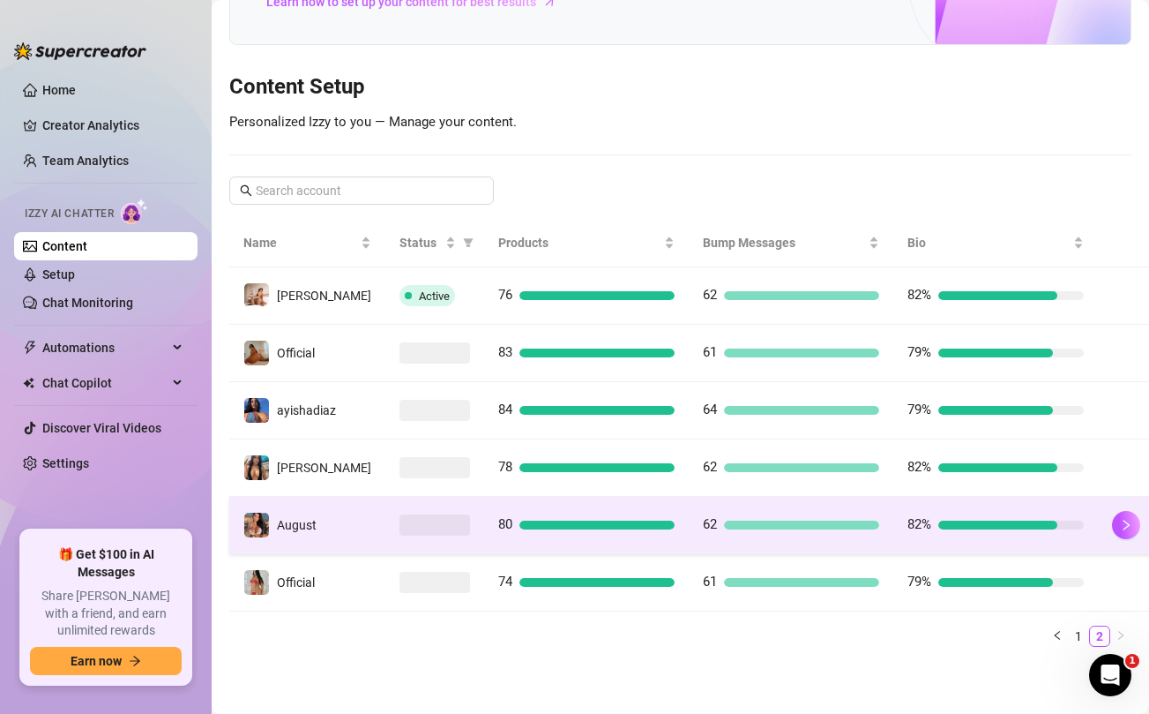
click at [385, 514] on td at bounding box center [434, 525] width 99 height 57
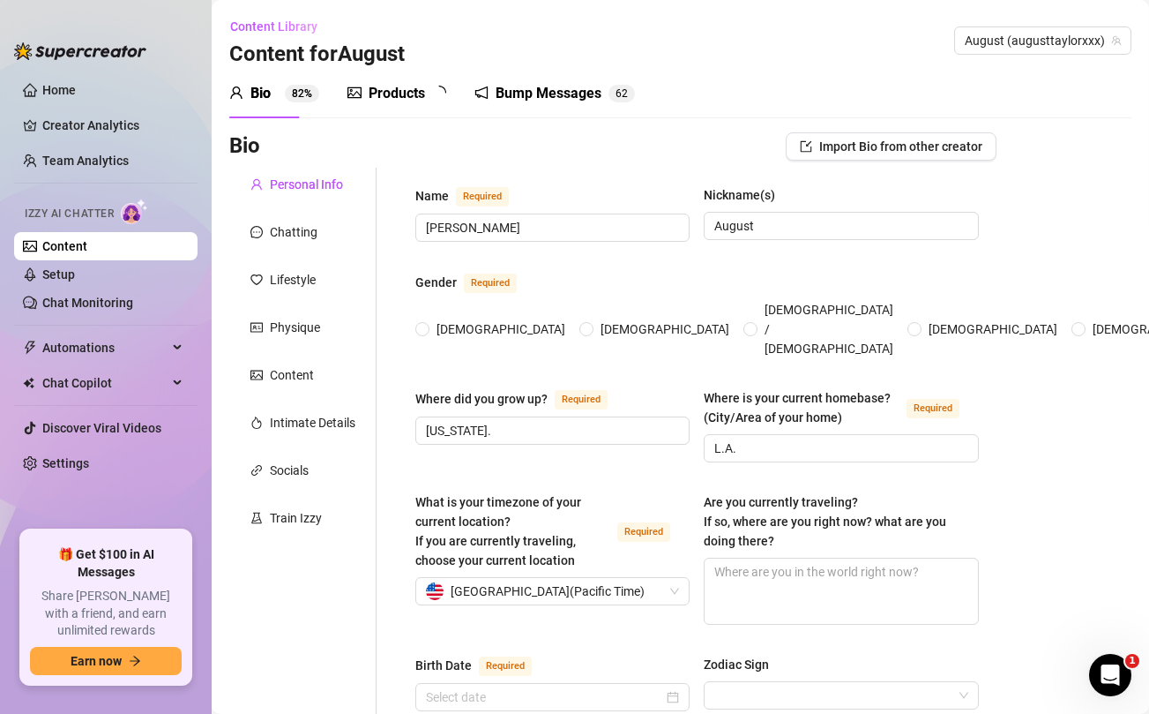
radio input "true"
type input "[DATE]"
click at [410, 89] on div "Products" at bounding box center [397, 93] width 56 height 21
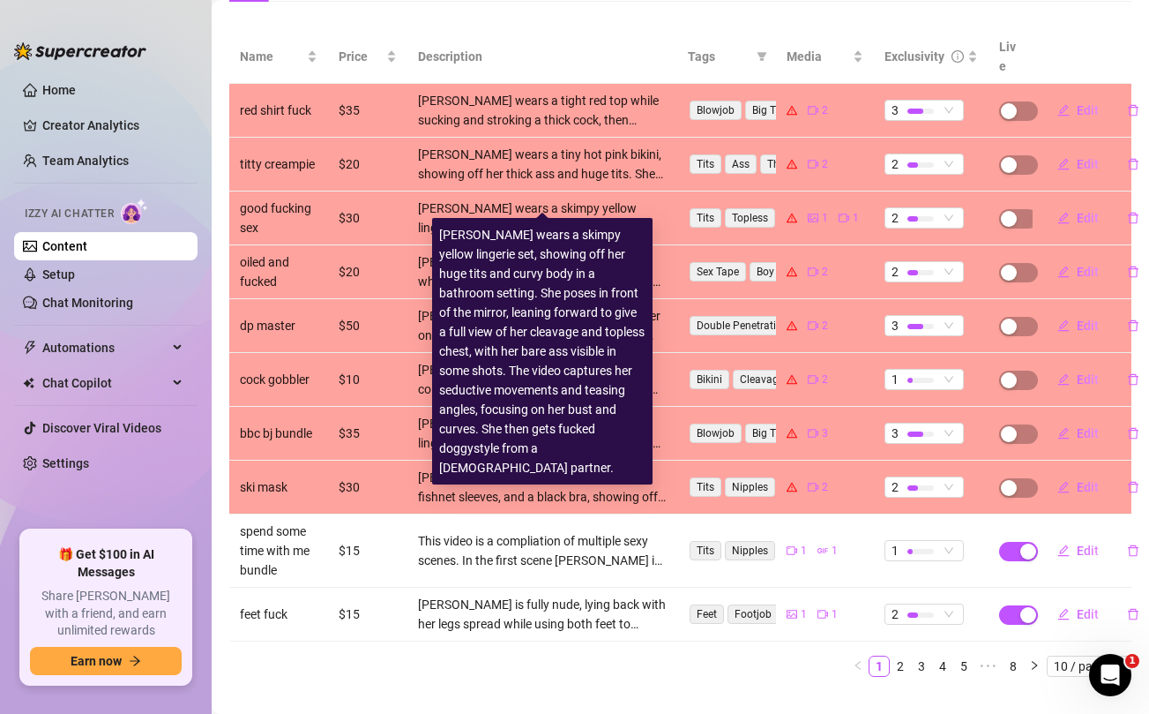
scroll to position [217, 0]
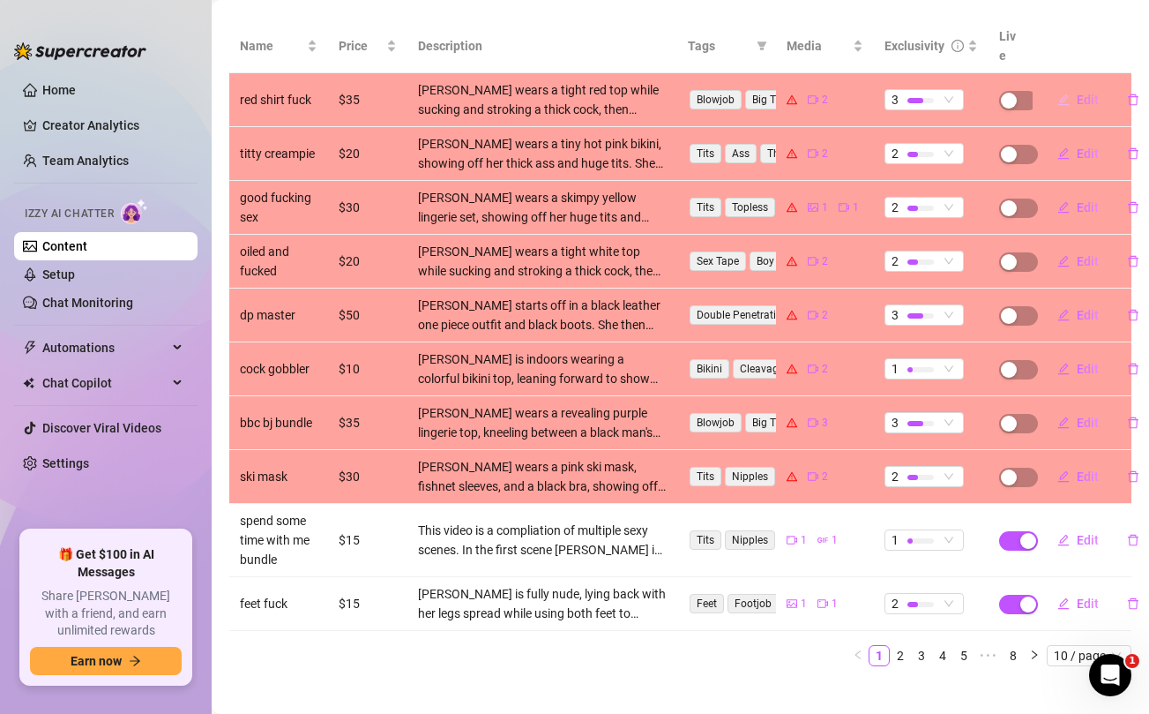
click at [1081, 93] on span "Edit" at bounding box center [1088, 100] width 22 height 14
type textarea "🔥 𝐅𝐔𝐋𝐋 𝐋𝐄𝐍𝐆𝐓𝐇 𝐒𝐄𝐗𝐓𝐀𝐏𝐄 🔥 Watch me suck his juicy cock and get my tight pussy dri…"
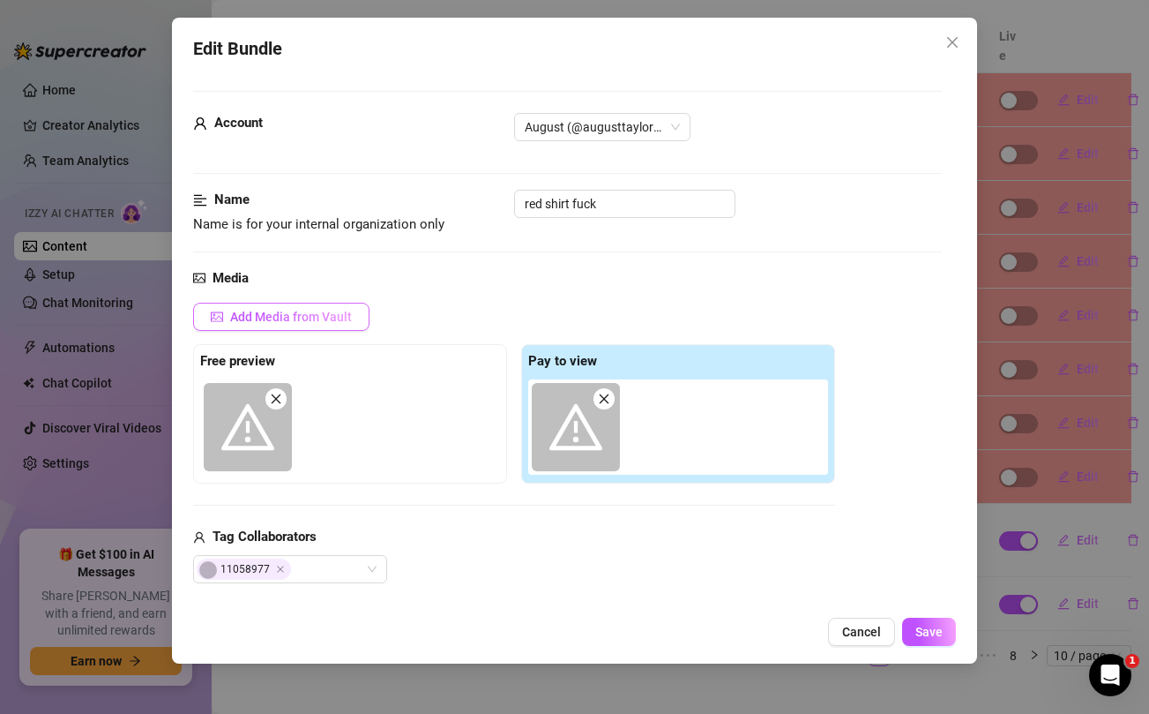
click at [292, 317] on span "Add Media from Vault" at bounding box center [291, 317] width 122 height 14
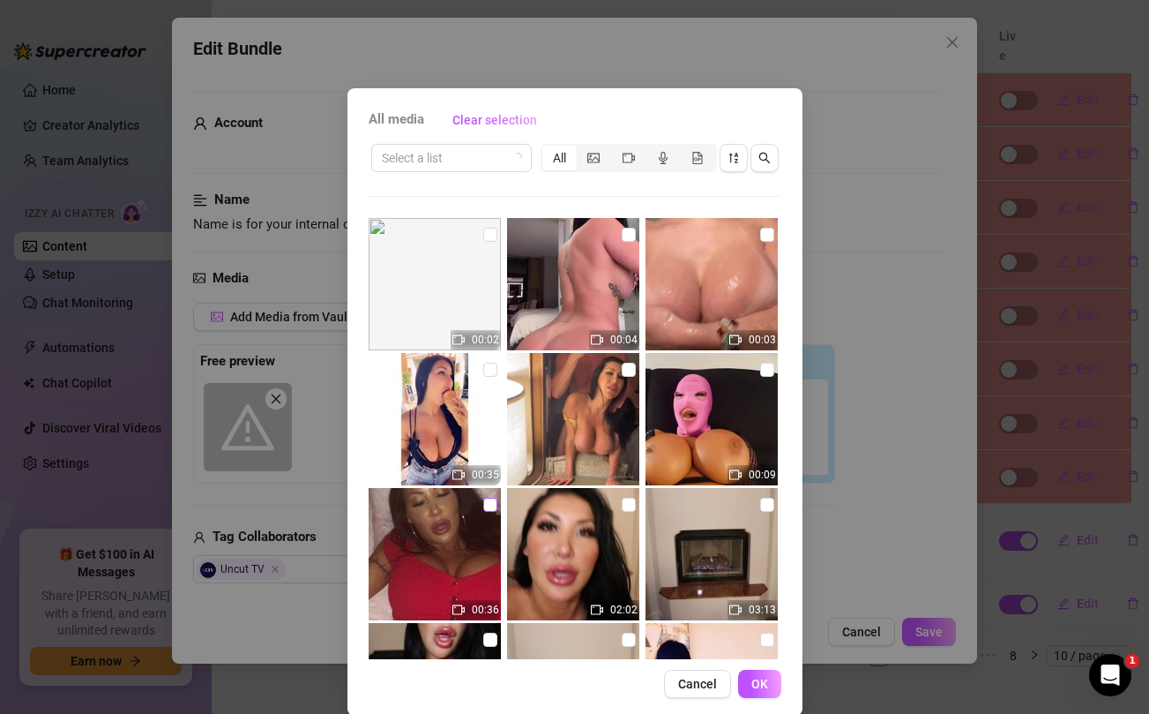
click at [490, 504] on input "checkbox" at bounding box center [490, 505] width 14 height 14
checkbox input "true"
click at [625, 503] on input "checkbox" at bounding box center [629, 505] width 14 height 14
checkbox input "true"
click at [758, 684] on span "OK" at bounding box center [760, 684] width 17 height 14
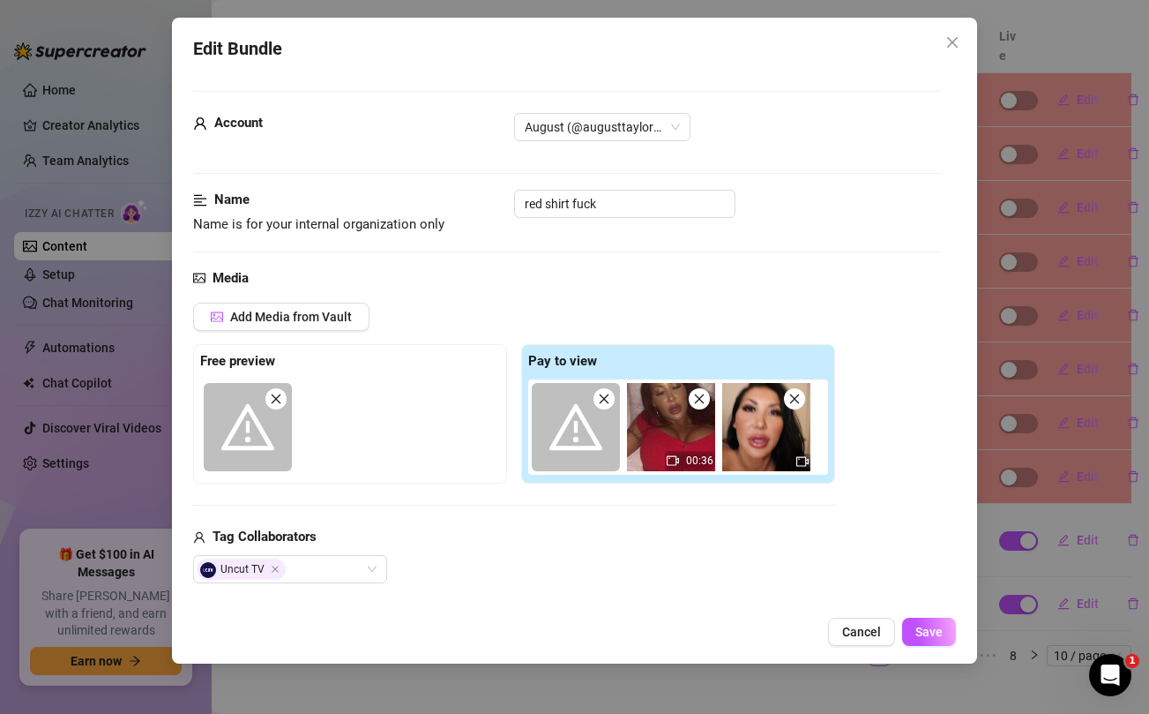
click at [272, 400] on icon "close" at bounding box center [276, 399] width 12 height 12
click at [601, 397] on icon "close" at bounding box center [604, 399] width 12 height 12
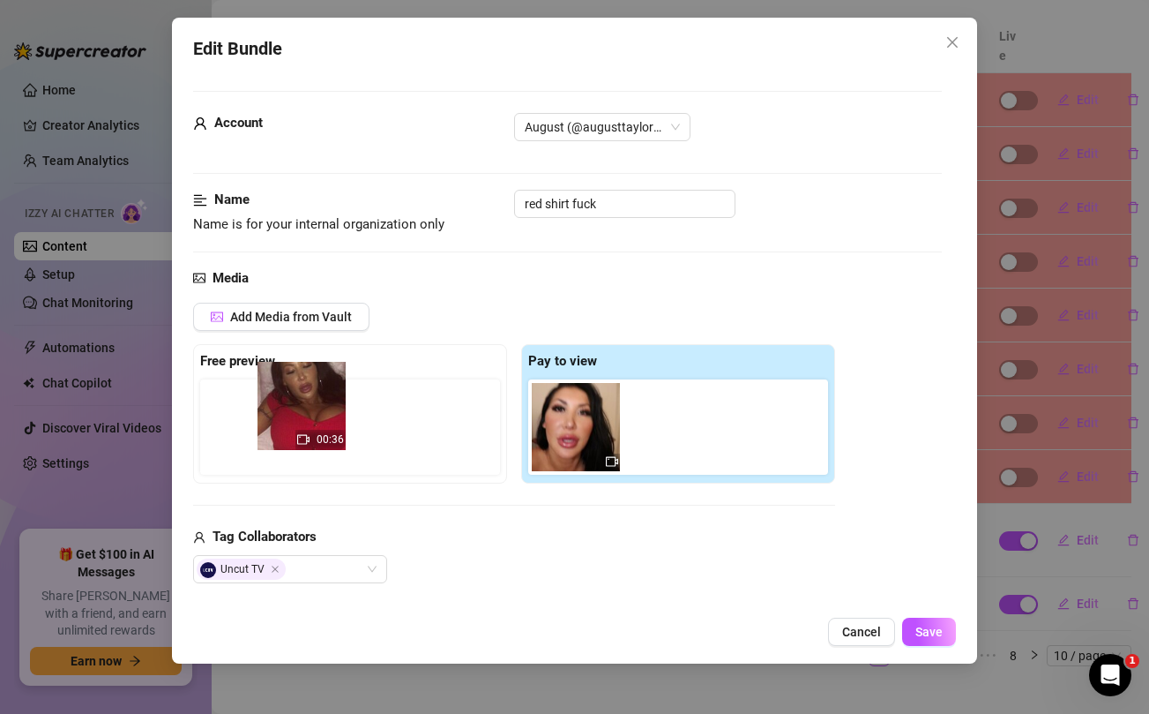
drag, startPoint x: 561, startPoint y: 420, endPoint x: 283, endPoint y: 399, distance: 278.7
click at [283, 399] on div "Free preview Pay to view 00:36" at bounding box center [514, 413] width 642 height 139
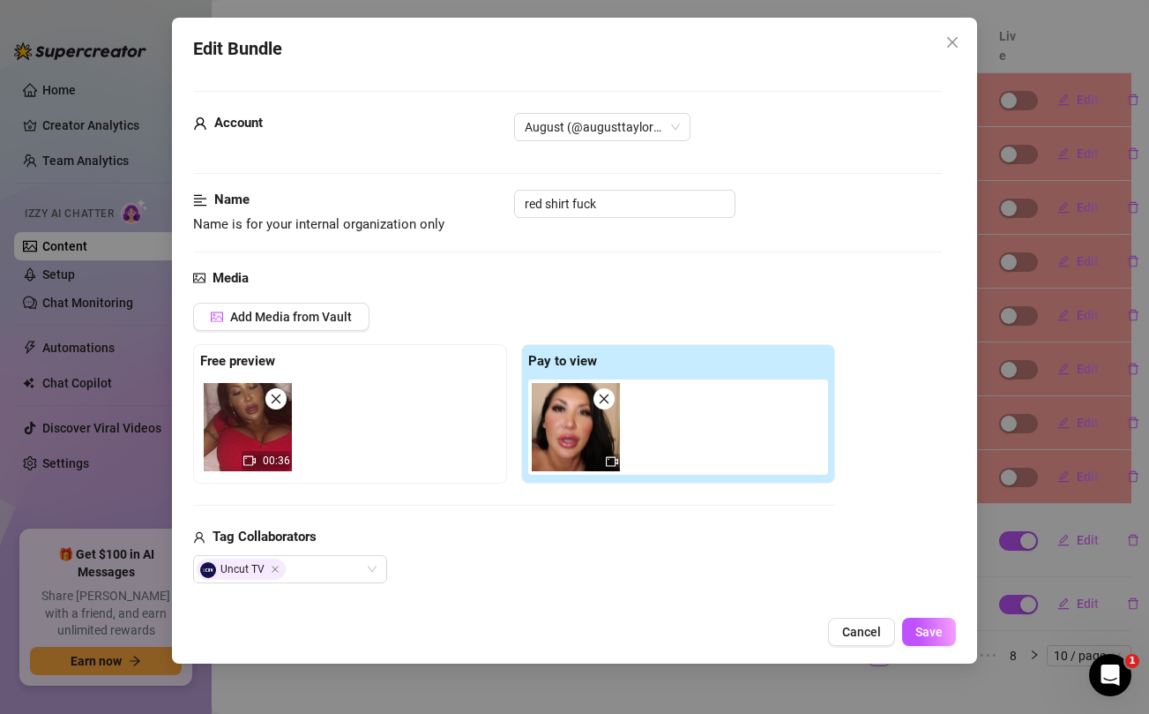
click at [599, 397] on icon "close" at bounding box center [604, 399] width 12 height 12
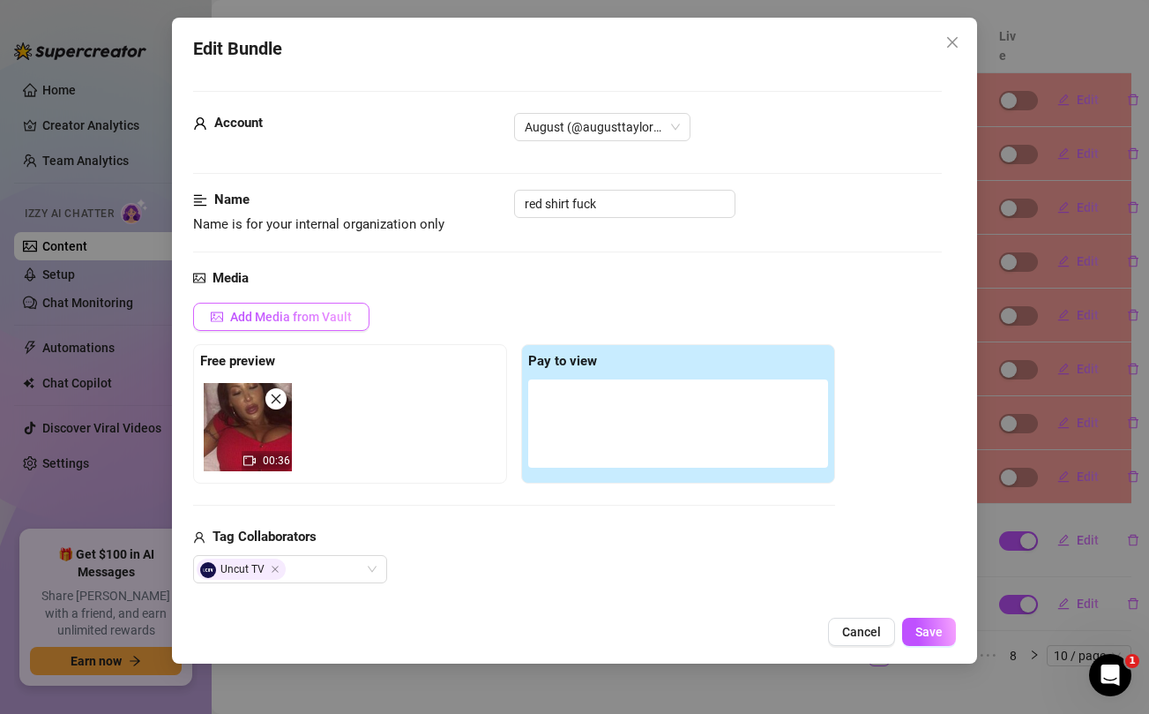
click at [334, 314] on span "Add Media from Vault" at bounding box center [291, 317] width 122 height 14
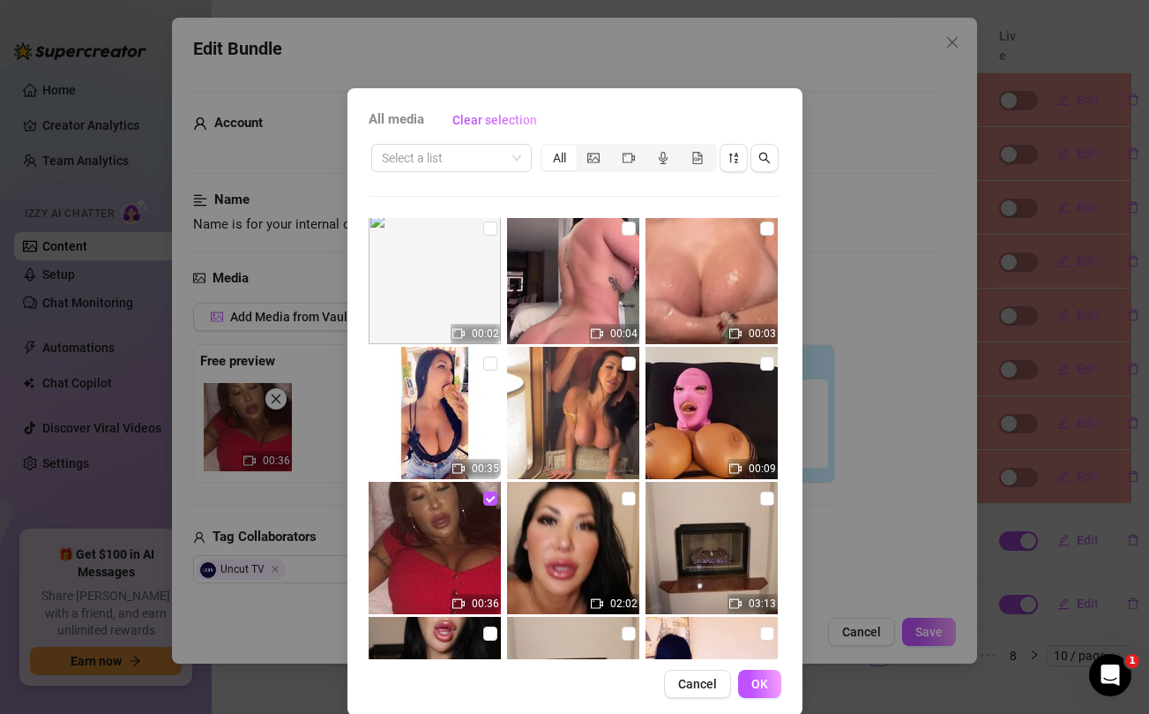
scroll to position [0, 0]
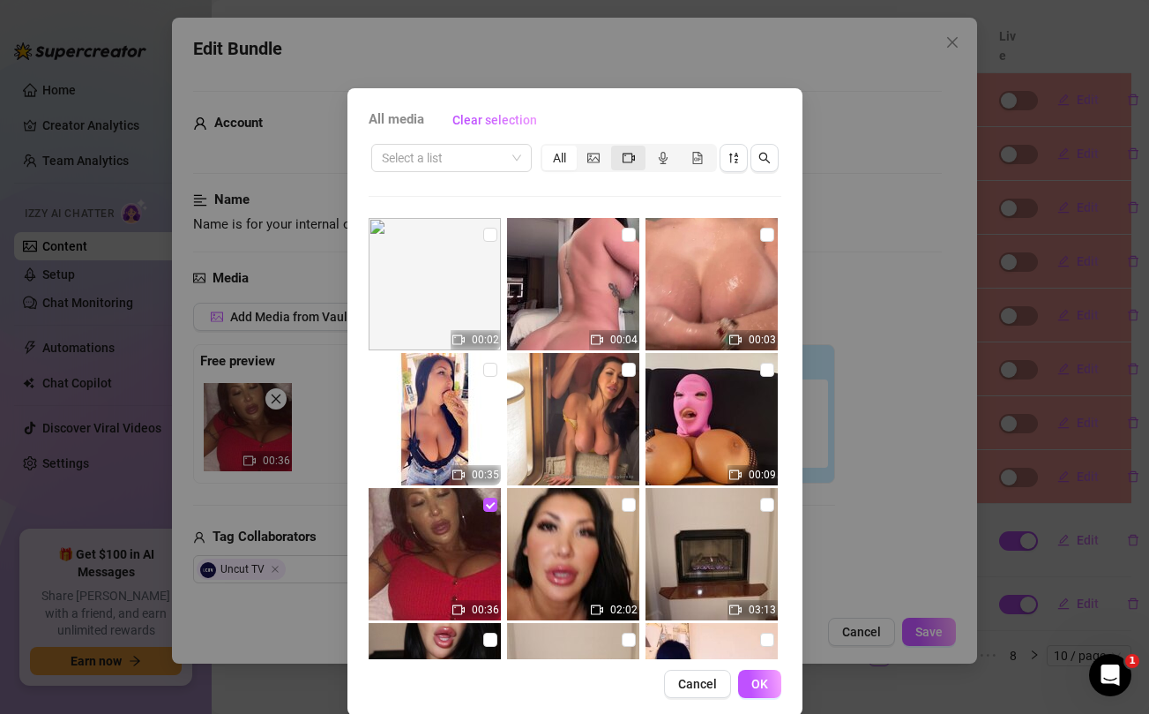
click at [638, 156] on div "segmented control" at bounding box center [628, 158] width 34 height 25
click at [616, 148] on input "segmented control" at bounding box center [616, 148] width 0 height 0
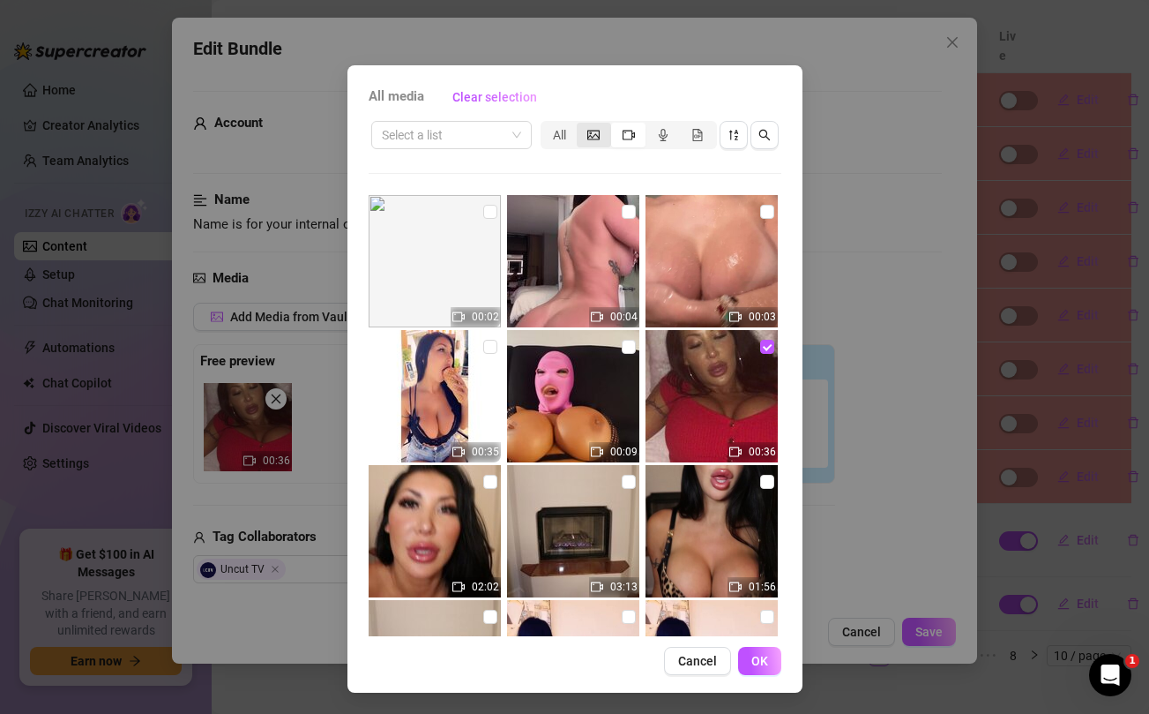
click at [593, 144] on div "segmented control" at bounding box center [594, 135] width 34 height 25
click at [581, 125] on input "segmented control" at bounding box center [581, 125] width 0 height 0
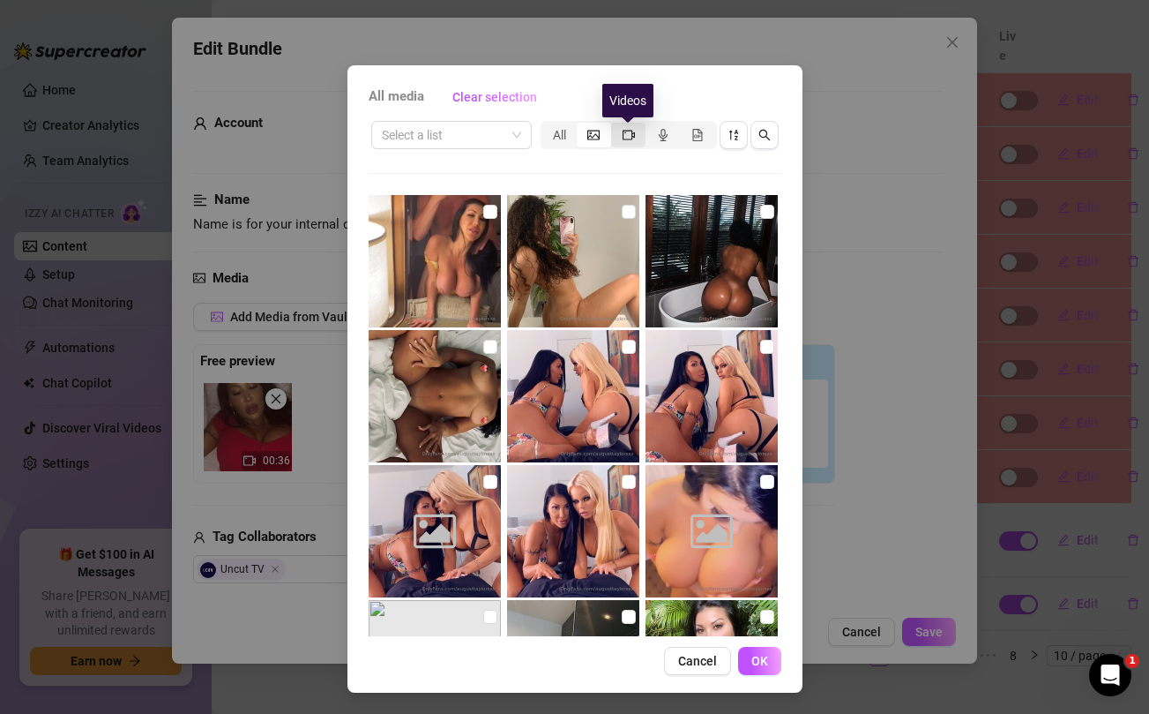
click at [630, 135] on icon "video-camera" at bounding box center [629, 135] width 12 height 12
click at [616, 125] on input "segmented control" at bounding box center [616, 125] width 0 height 0
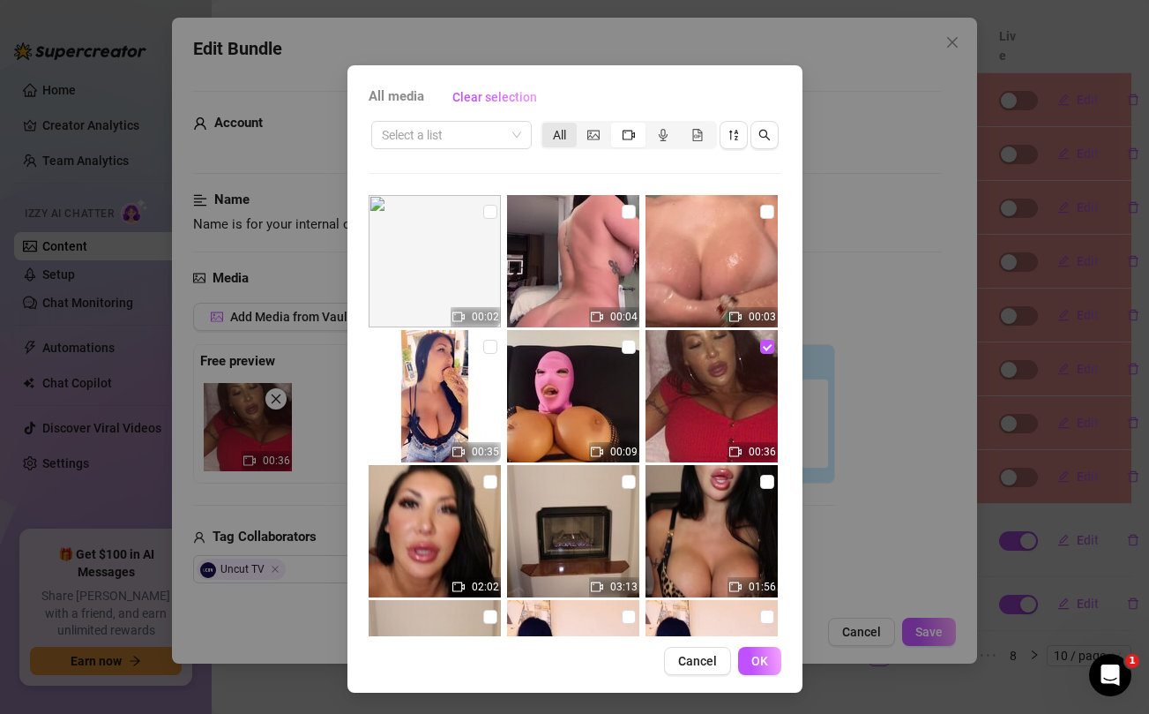
click at [560, 140] on div "All" at bounding box center [560, 135] width 34 height 25
click at [547, 125] on input "All" at bounding box center [547, 125] width 0 height 0
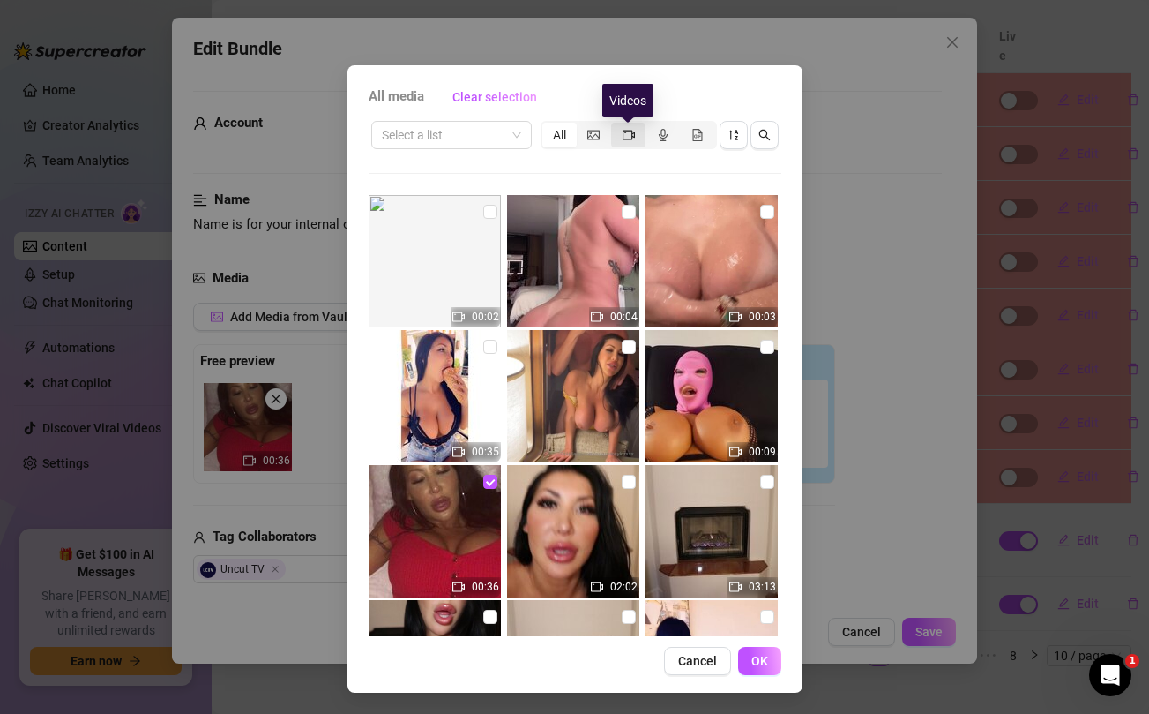
click at [629, 138] on icon "video-camera" at bounding box center [629, 135] width 12 height 10
click at [616, 125] on input "segmented control" at bounding box center [616, 125] width 0 height 0
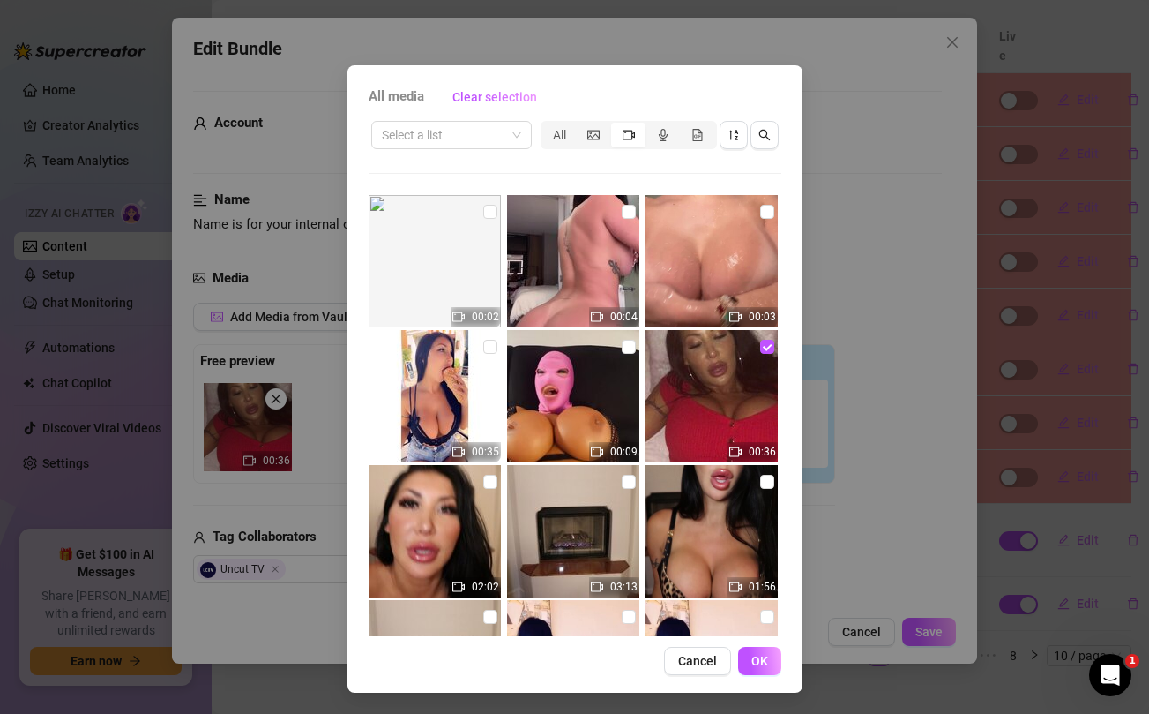
click at [923, 208] on div "All media Clear selection Select a list All 00:02 00:04 00:03 00:35 00:09 00:36…" at bounding box center [574, 357] width 1149 height 714
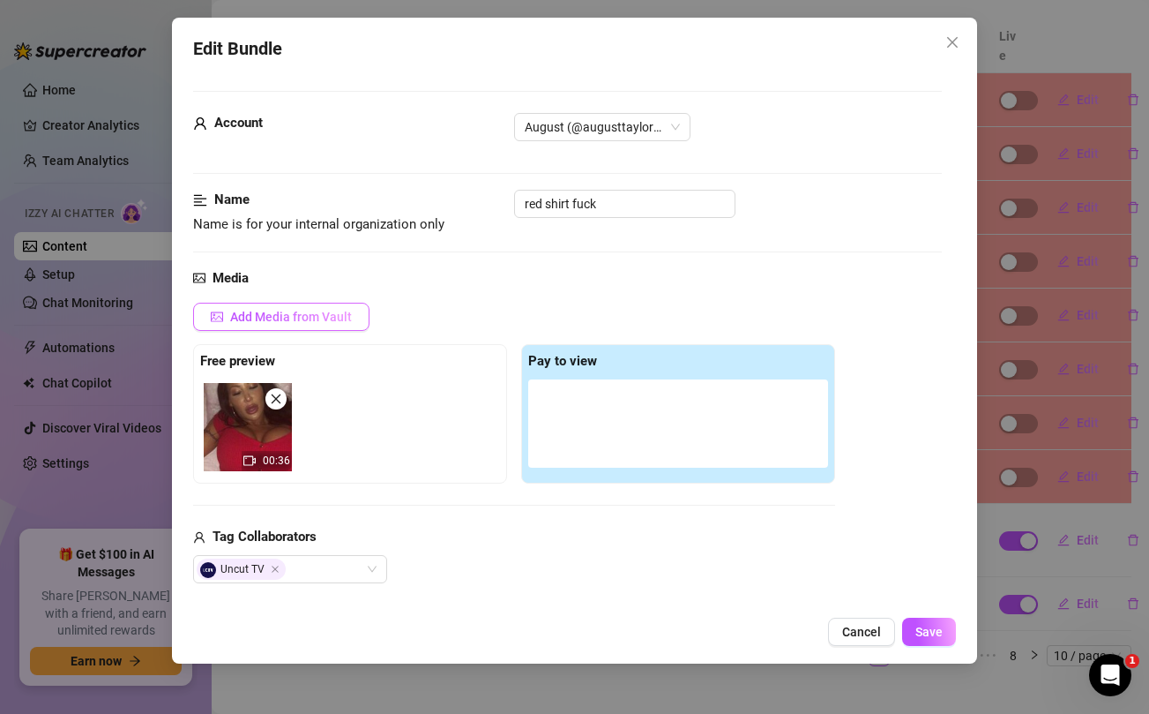
click at [307, 316] on span "Add Media from Vault" at bounding box center [291, 317] width 122 height 14
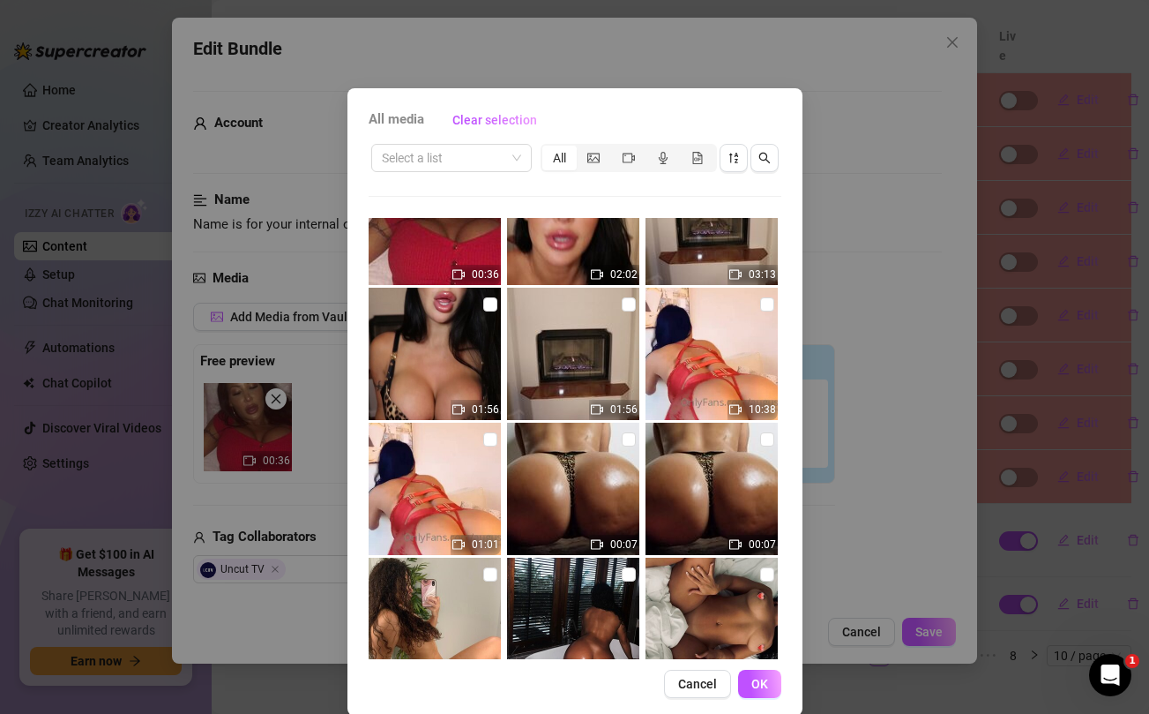
scroll to position [373, 0]
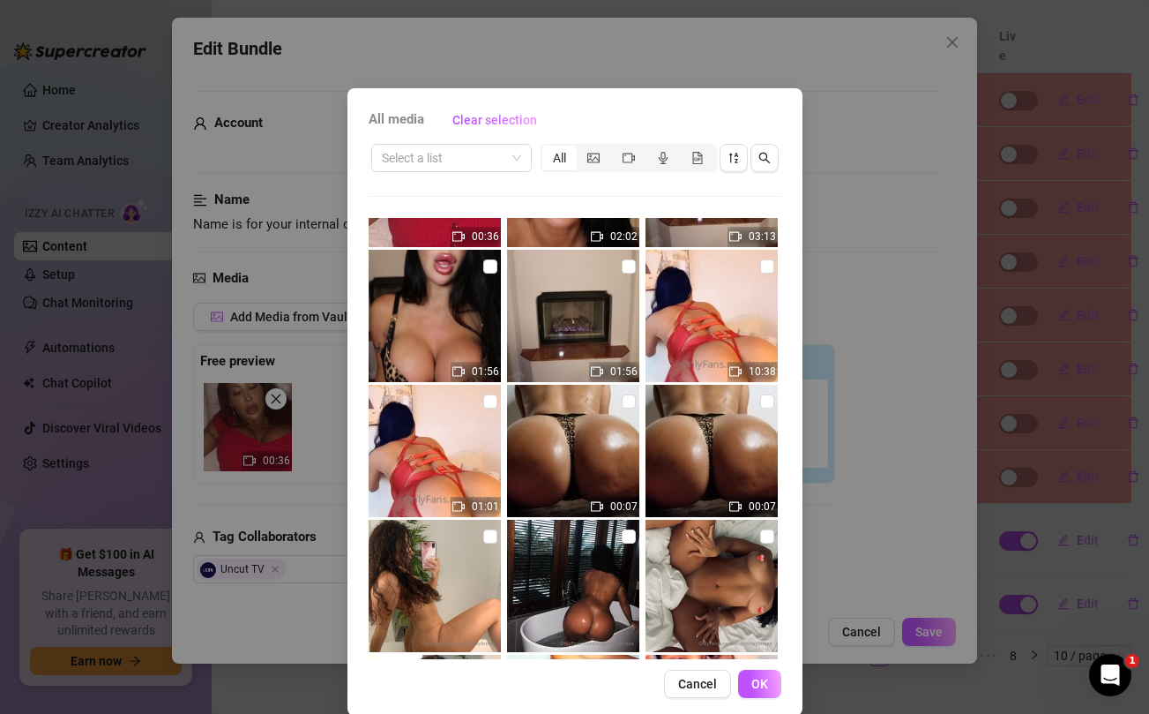
click at [274, 602] on div "All media Clear selection Select a list All 00:02 00:04 00:03 00:35 00:09 00:36…" at bounding box center [574, 357] width 1149 height 714
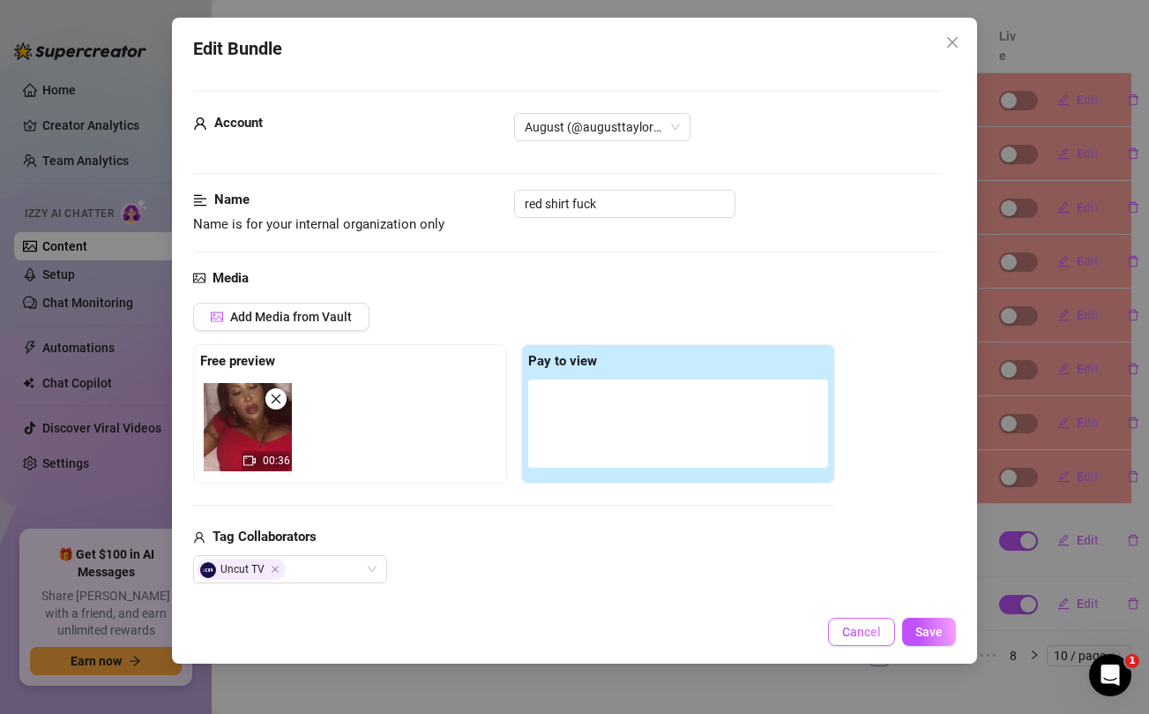
click at [853, 628] on span "Cancel" at bounding box center [861, 632] width 39 height 14
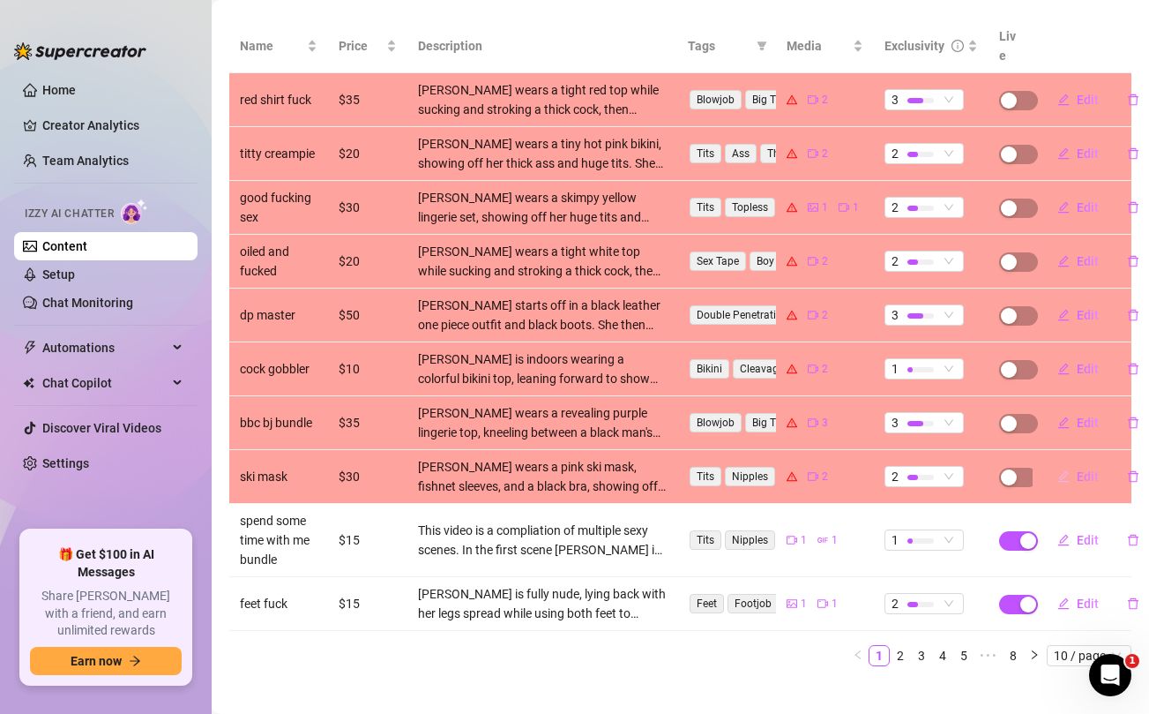
click at [1081, 469] on span "Edit" at bounding box center [1088, 476] width 22 height 14
type textarea "New video … having the best sex of my life and you get to watch every second 😈🔥"
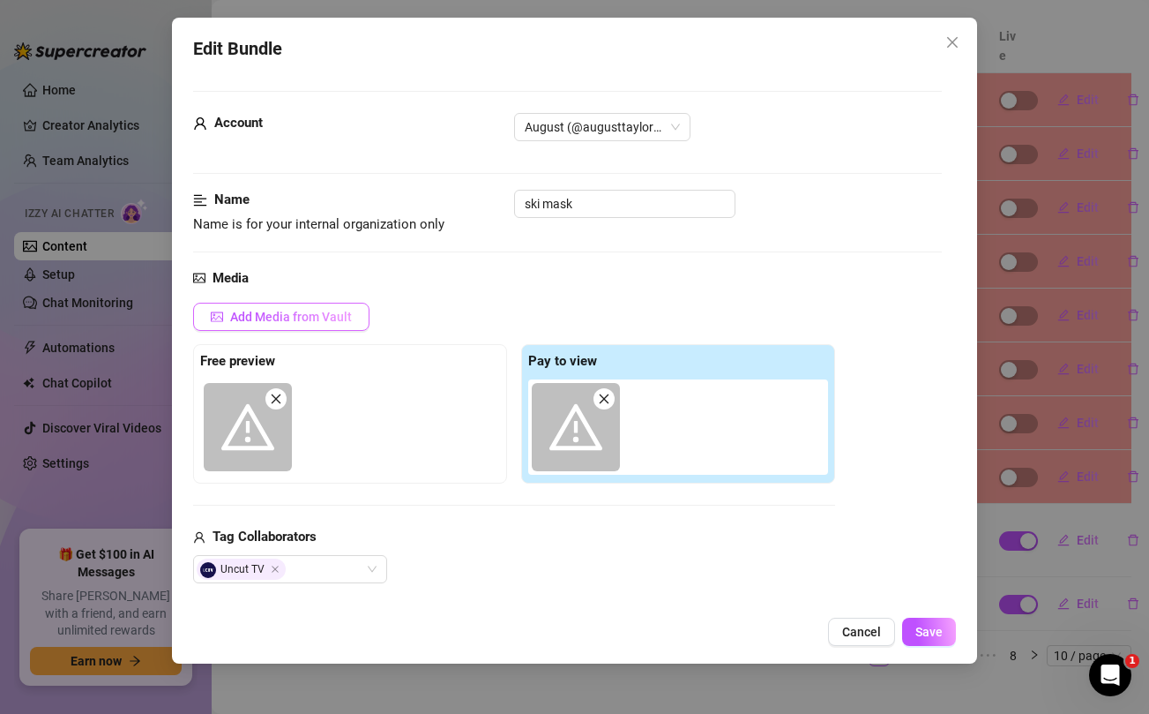
click at [326, 318] on span "Add Media from Vault" at bounding box center [291, 317] width 122 height 14
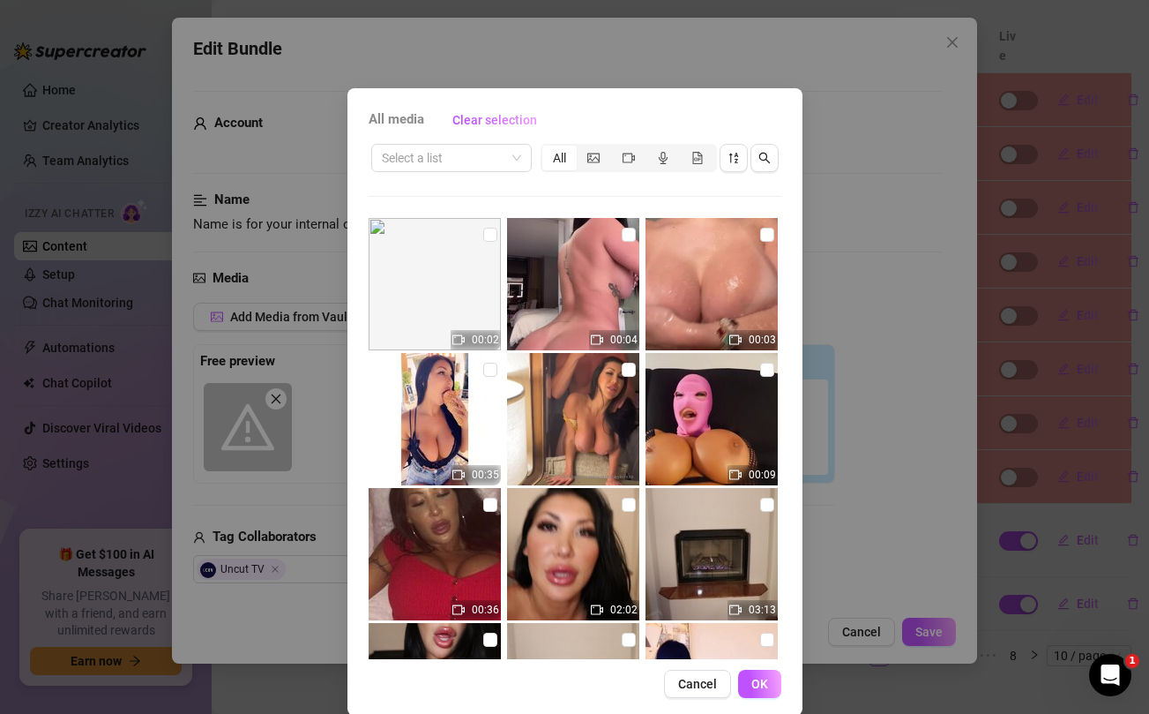
click at [831, 313] on div "All media Clear selection Select a list All 00:02 00:04 00:03 00:35 00:09 00:36…" at bounding box center [574, 357] width 1149 height 714
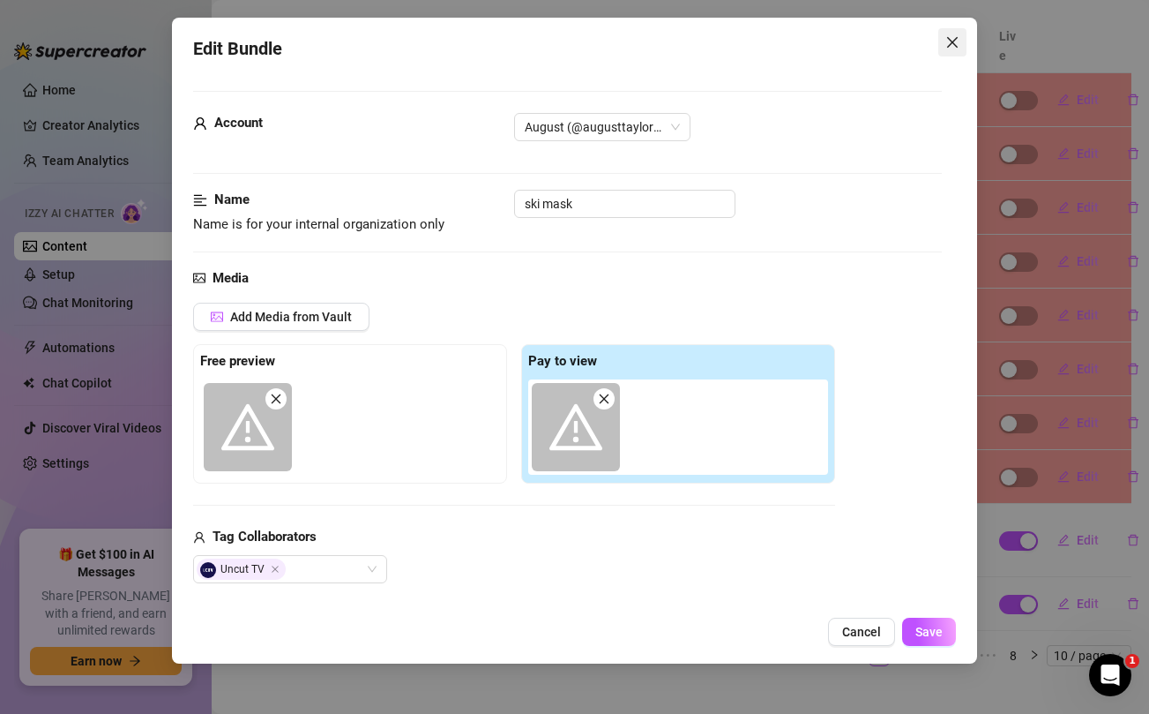
click at [949, 45] on icon "close" at bounding box center [952, 42] width 11 height 11
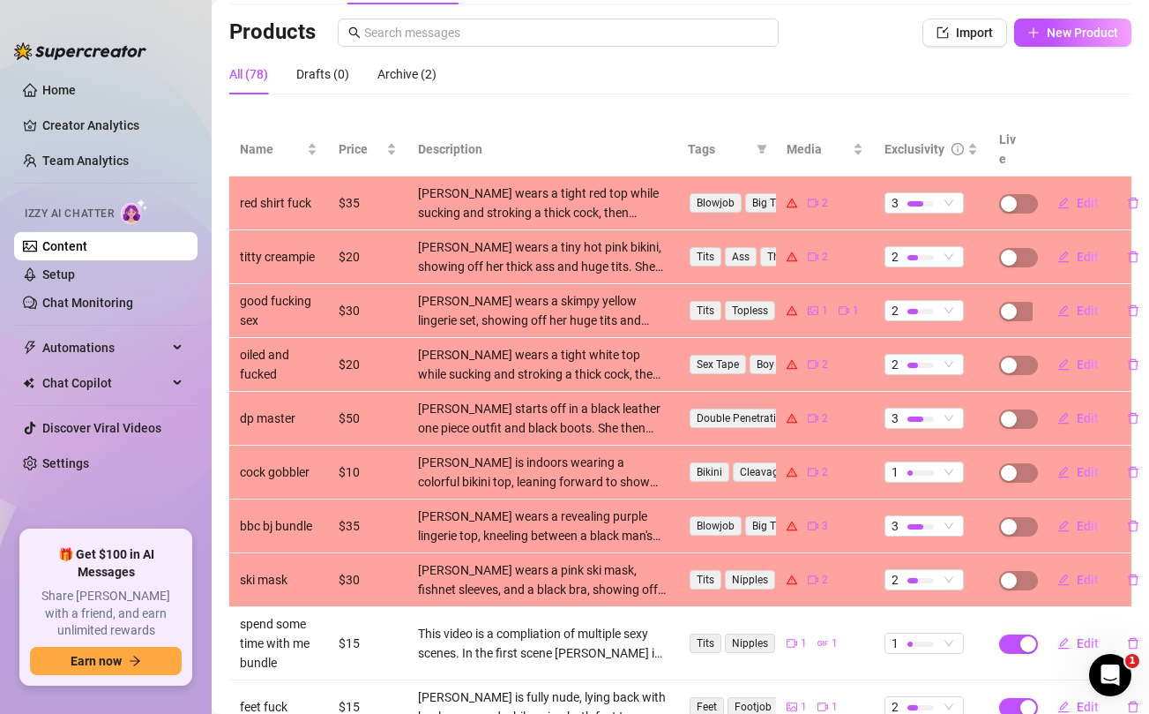
scroll to position [98, 0]
